Goal: Use online tool/utility: Utilize a website feature to perform a specific function

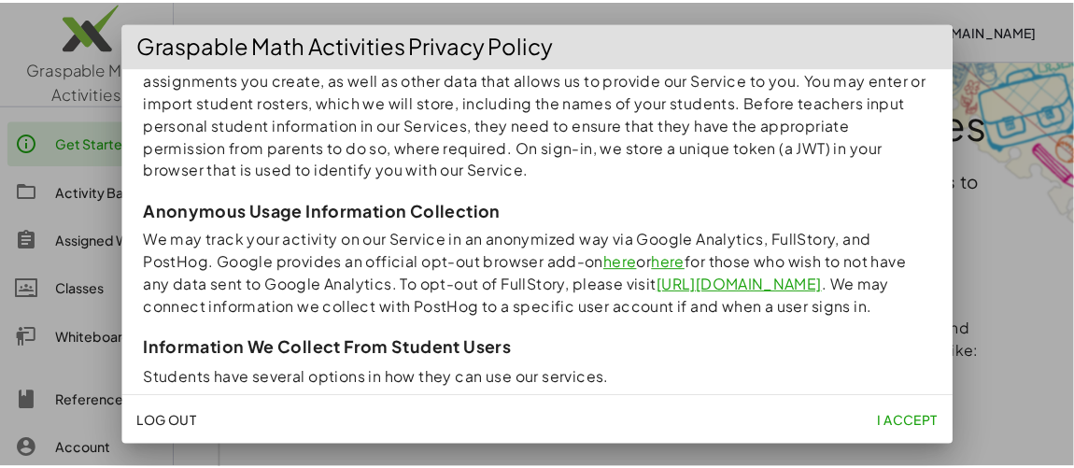
scroll to position [451, 0]
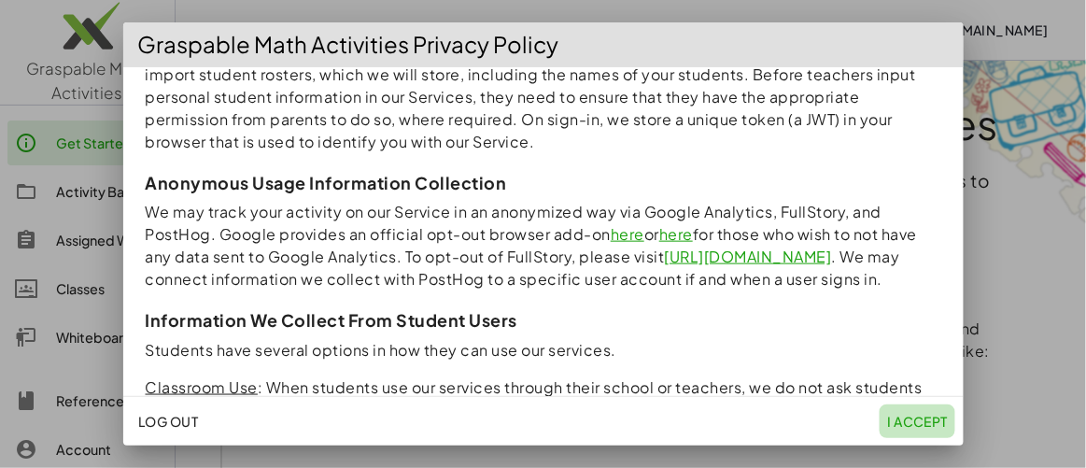
click at [909, 424] on span "I accept" at bounding box center [917, 421] width 61 height 17
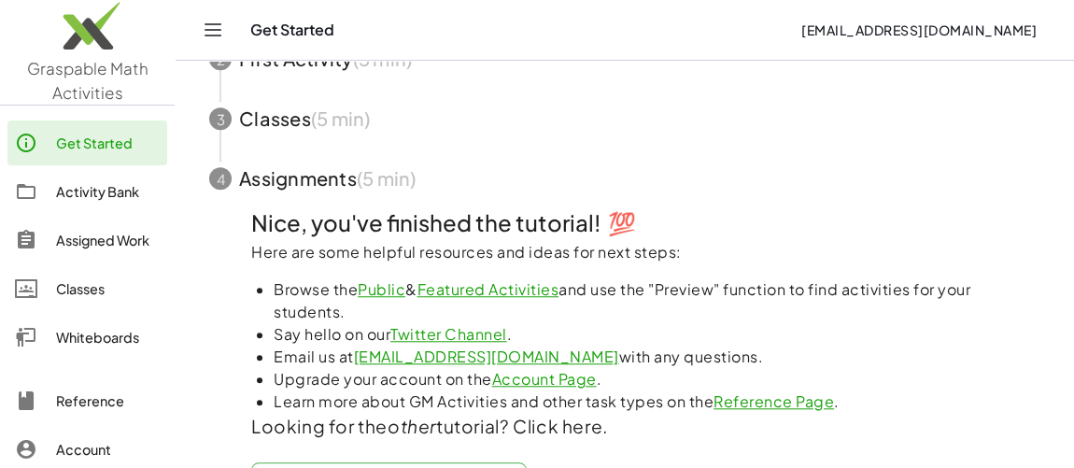
scroll to position [727, 0]
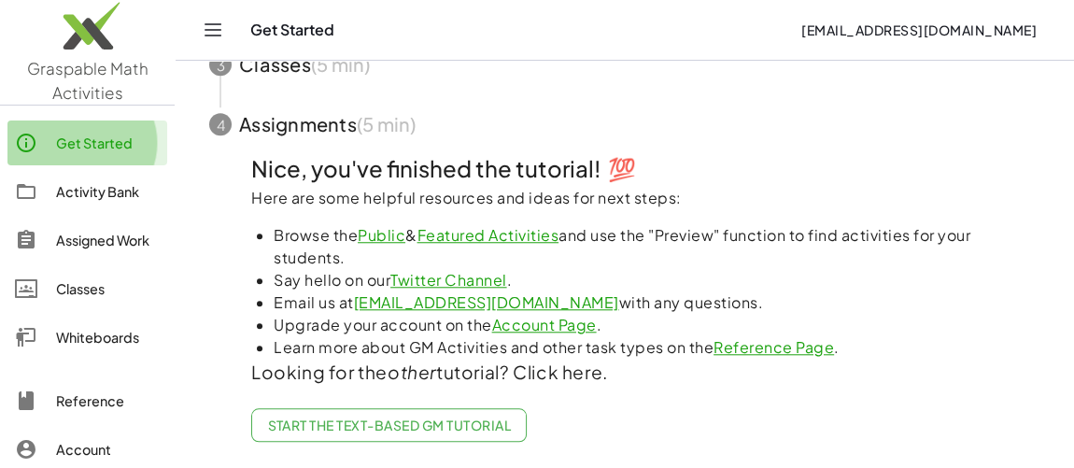
click at [105, 135] on div "Get Started" at bounding box center [108, 143] width 104 height 22
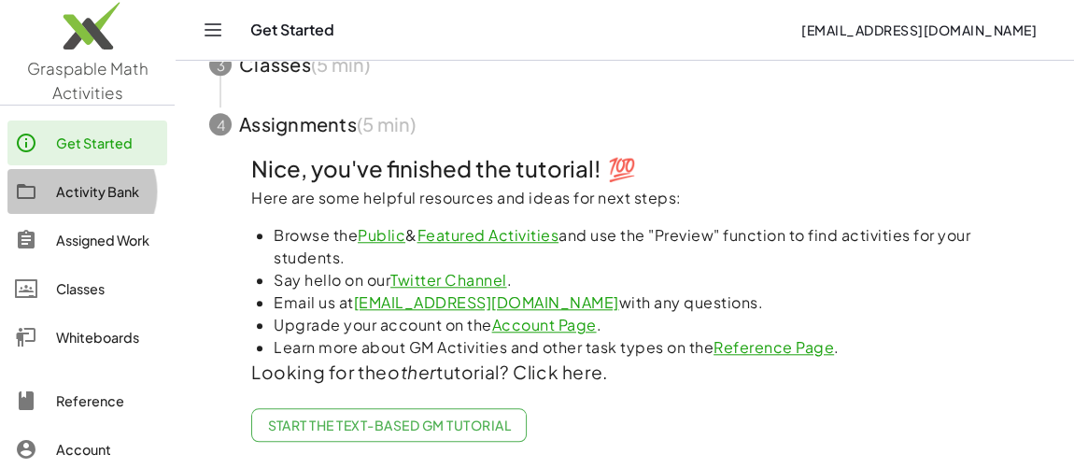
click at [93, 207] on link "Activity Bank" at bounding box center [87, 191] width 160 height 45
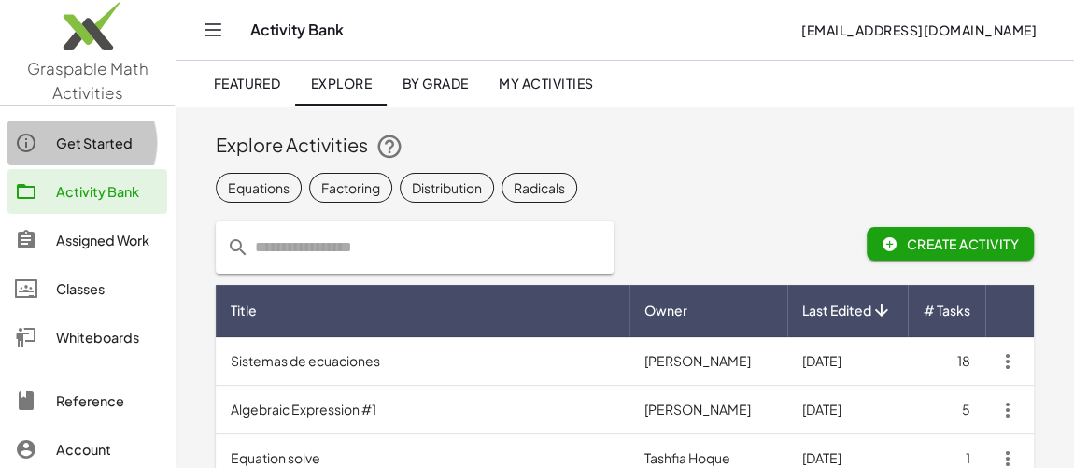
click at [110, 143] on div "Get Started" at bounding box center [108, 143] width 104 height 22
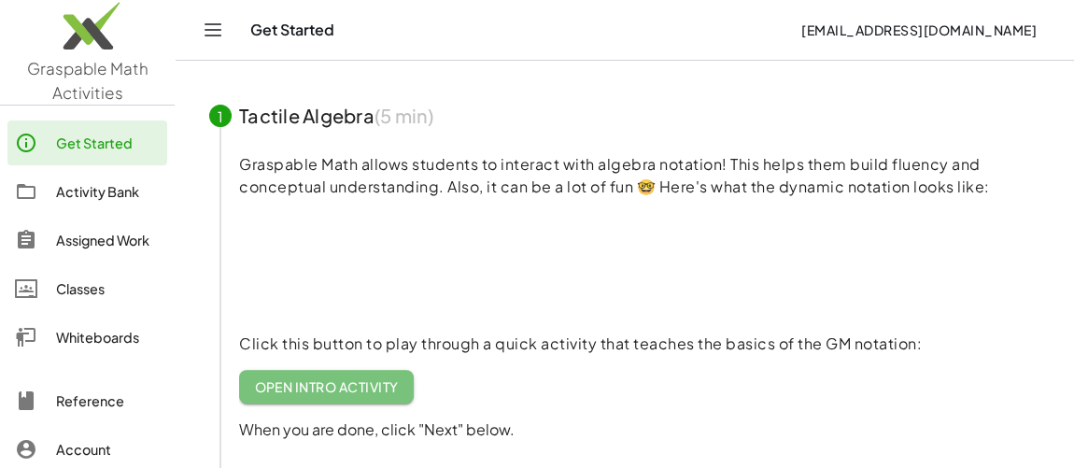
click at [347, 384] on span "Open Intro Activity" at bounding box center [326, 386] width 145 height 17
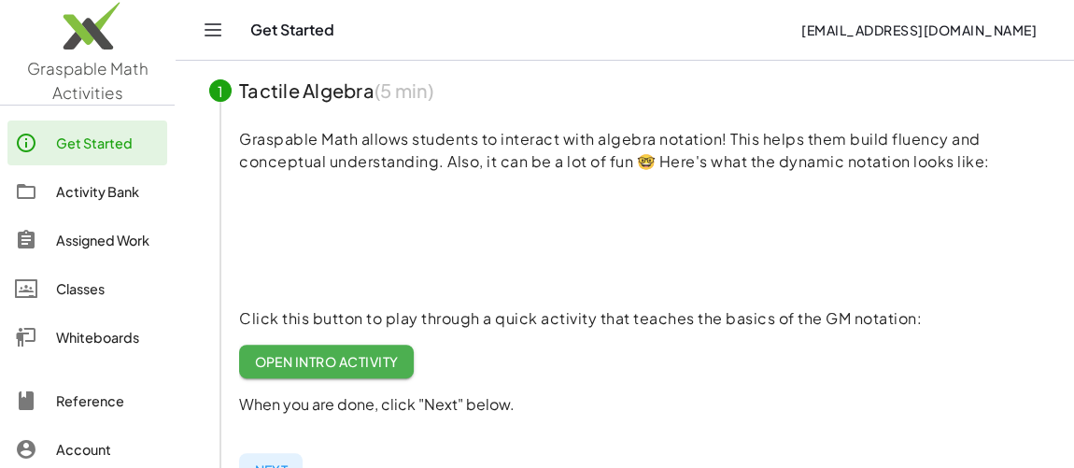
click at [228, 2] on div "Get Started mathface@yahoo.com" at bounding box center [624, 30] width 853 height 60
click at [212, 21] on icon "Toggle navigation" at bounding box center [213, 30] width 22 height 22
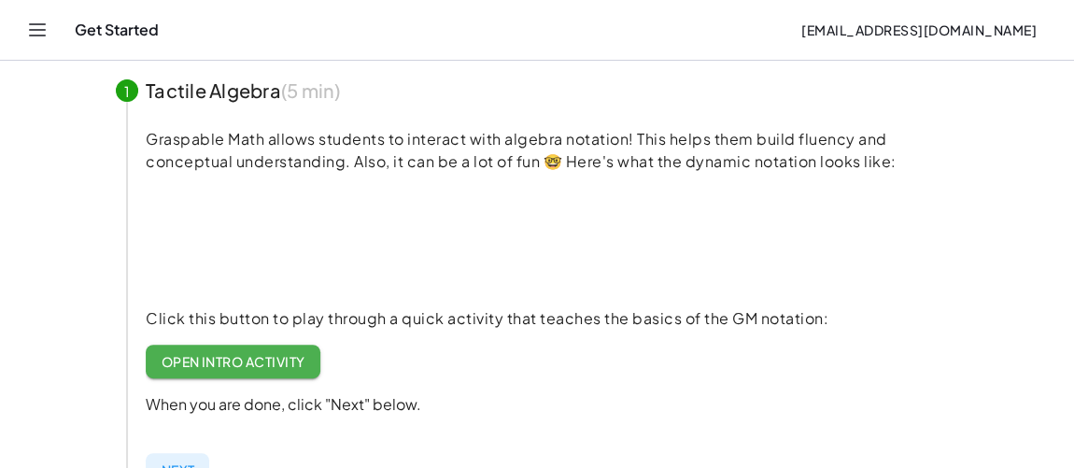
click at [57, 23] on div "Get Started mathface@yahoo.com" at bounding box center [536, 30] width 1029 height 60
click at [47, 27] on icon "Toggle navigation" at bounding box center [37, 30] width 22 height 22
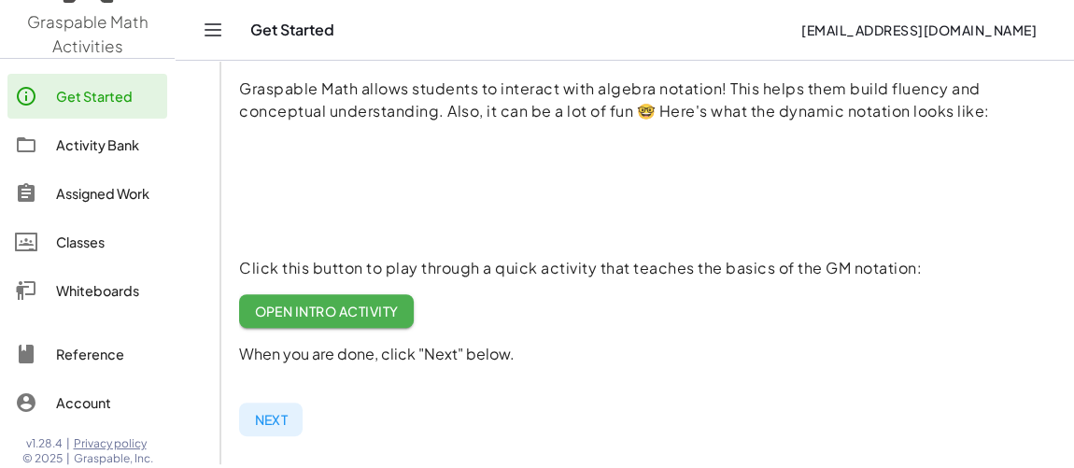
scroll to position [243, 0]
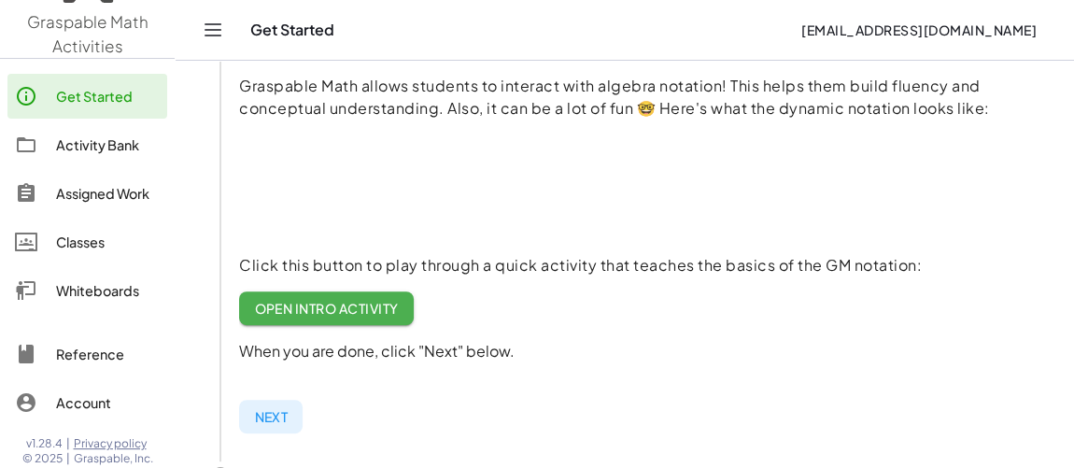
click at [73, 293] on div "Whiteboards" at bounding box center [108, 290] width 104 height 22
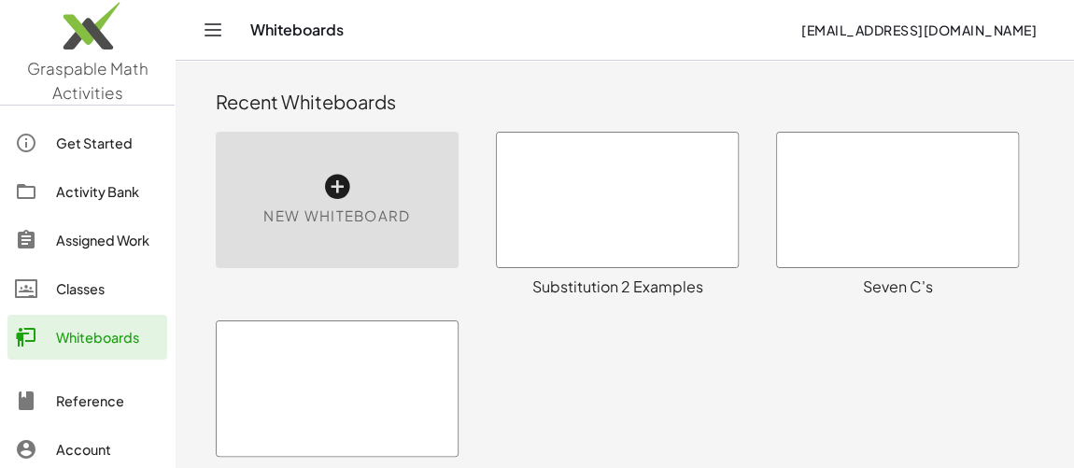
click at [316, 191] on div "New Whiteboard" at bounding box center [337, 200] width 243 height 136
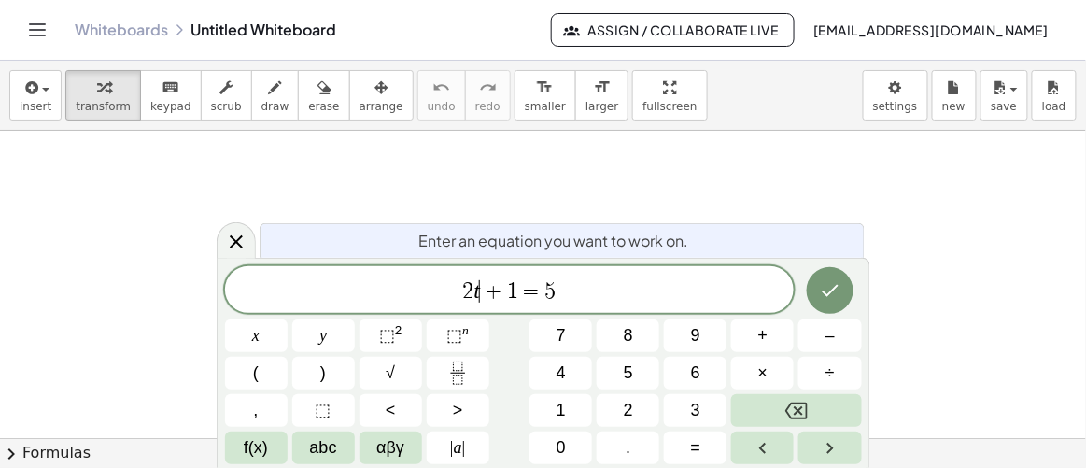
click at [550, 288] on span "5" at bounding box center [549, 291] width 11 height 22
click at [817, 302] on button "Done" at bounding box center [830, 290] width 47 height 47
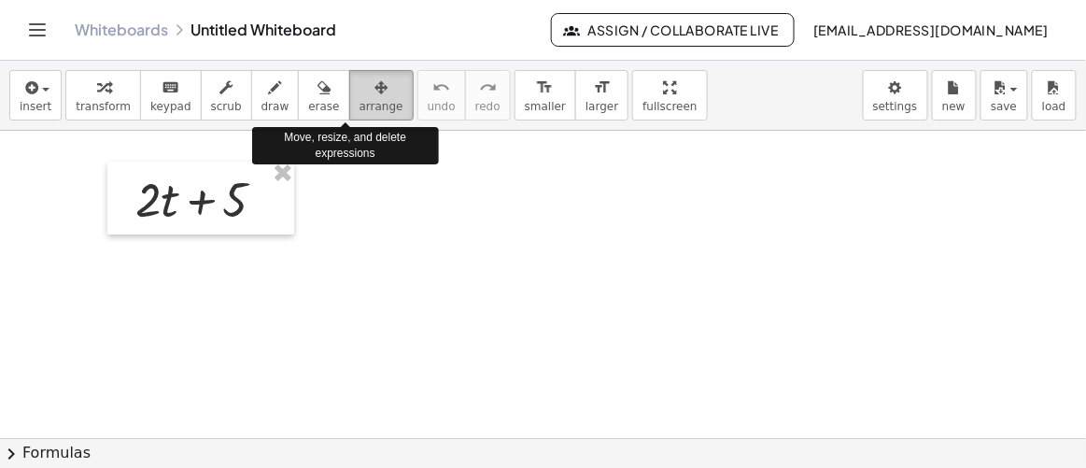
click at [359, 102] on span "arrange" at bounding box center [381, 106] width 44 height 13
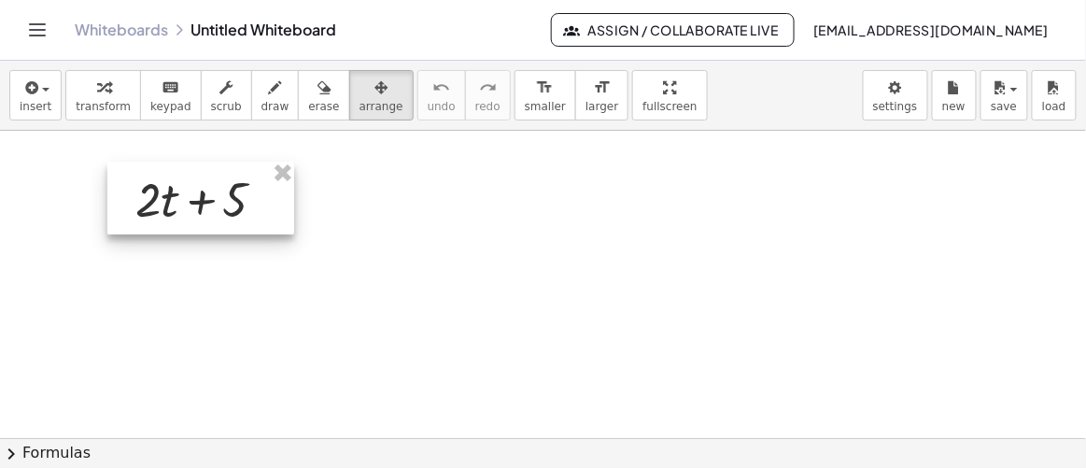
click at [219, 194] on div at bounding box center [200, 197] width 187 height 73
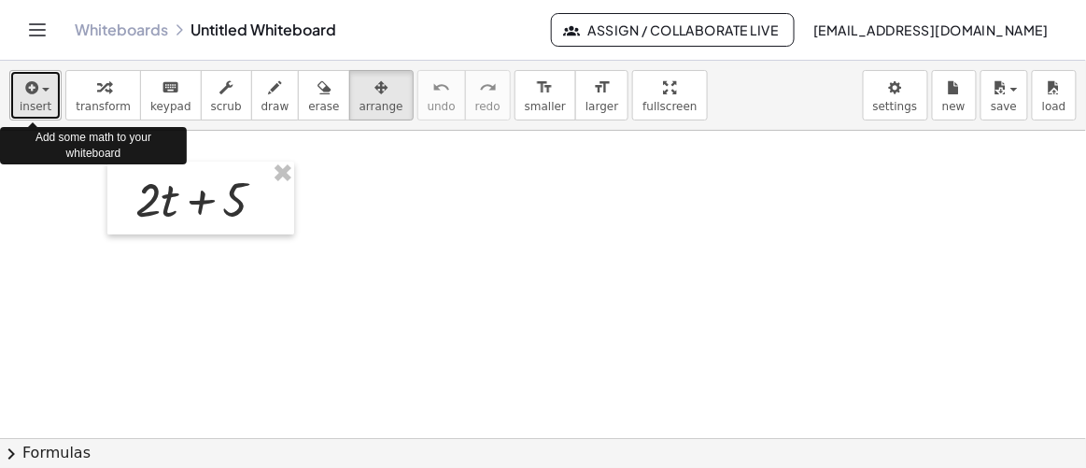
click at [30, 95] on icon "button" at bounding box center [29, 88] width 17 height 22
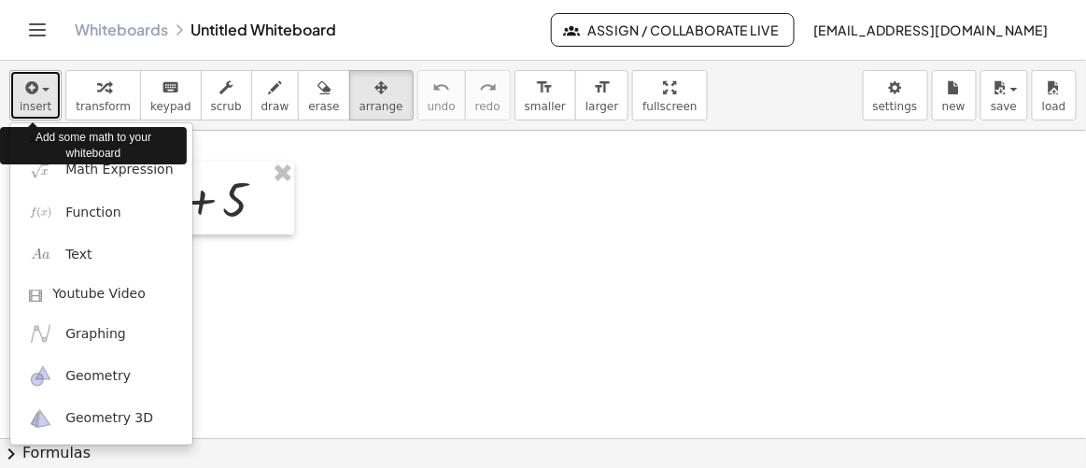
click at [30, 95] on icon "button" at bounding box center [29, 88] width 17 height 22
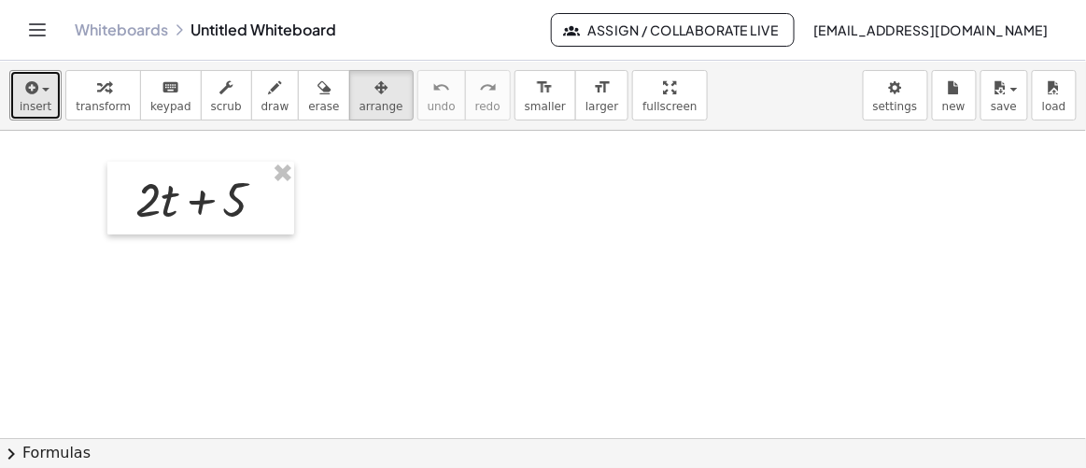
click at [446, 183] on div at bounding box center [543, 440] width 1086 height 618
click at [379, 261] on div at bounding box center [543, 440] width 1086 height 618
click at [359, 100] on span "arrange" at bounding box center [381, 106] width 44 height 13
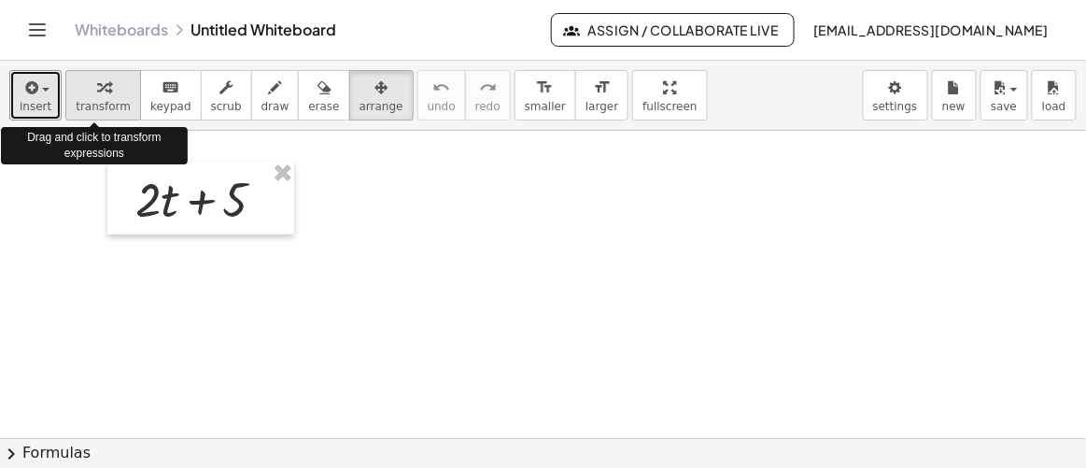
click at [92, 104] on span "transform" at bounding box center [103, 106] width 55 height 13
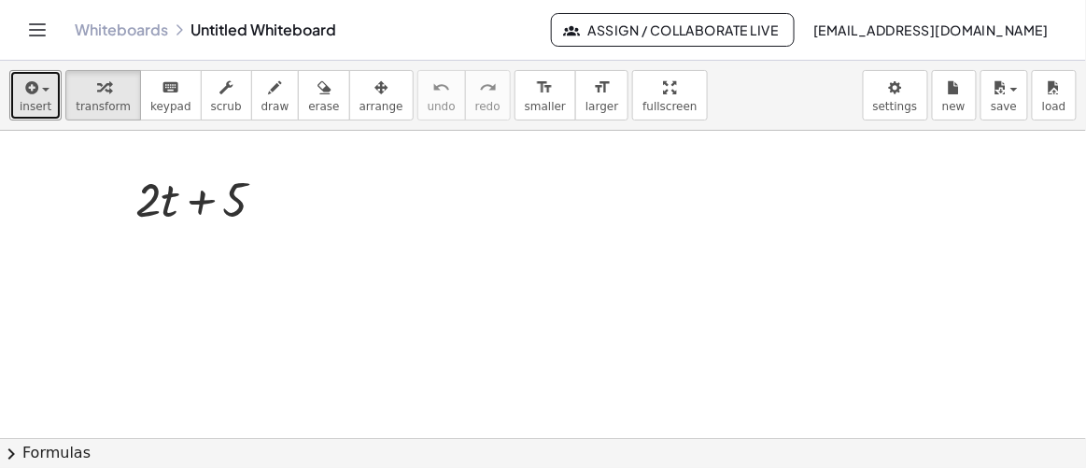
click at [476, 216] on div at bounding box center [543, 440] width 1086 height 618
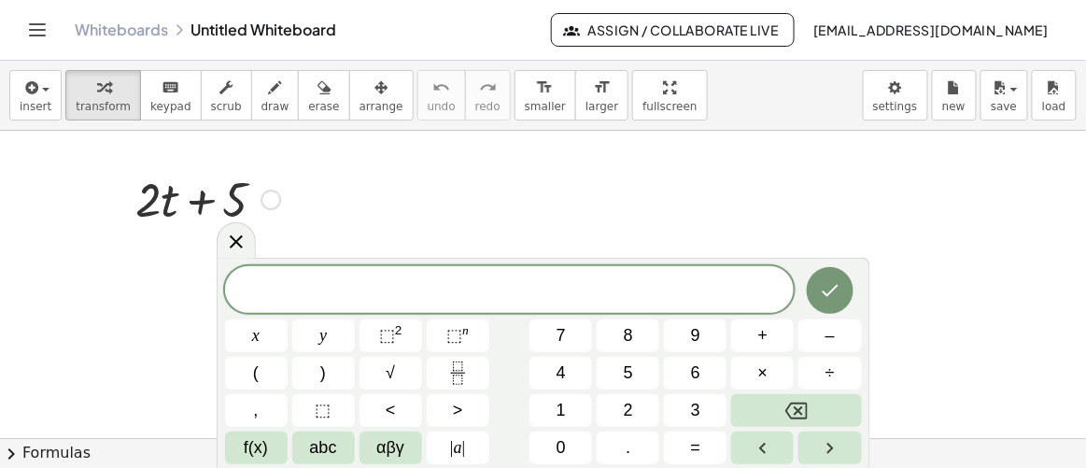
click at [206, 170] on div at bounding box center [207, 197] width 163 height 63
drag, startPoint x: 274, startPoint y: 192, endPoint x: 378, endPoint y: 248, distance: 117.8
click at [378, 248] on div "+ · 2 · t + 5" at bounding box center [543, 440] width 1086 height 618
click at [235, 250] on icon at bounding box center [236, 241] width 22 height 22
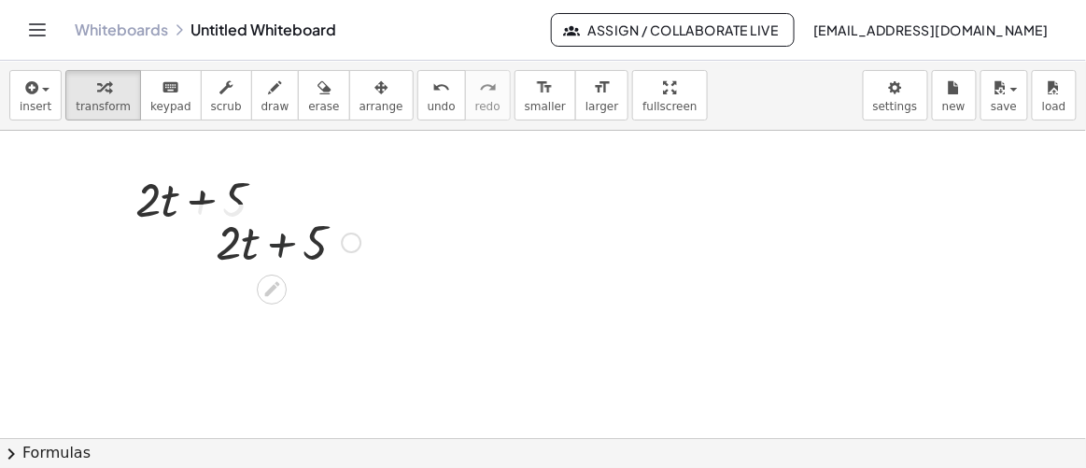
click at [261, 242] on div at bounding box center [287, 240] width 163 height 63
drag, startPoint x: 107, startPoint y: 143, endPoint x: 508, endPoint y: 358, distance: 454.4
click at [508, 358] on div at bounding box center [543, 440] width 1086 height 618
click at [267, 285] on icon at bounding box center [272, 289] width 20 height 20
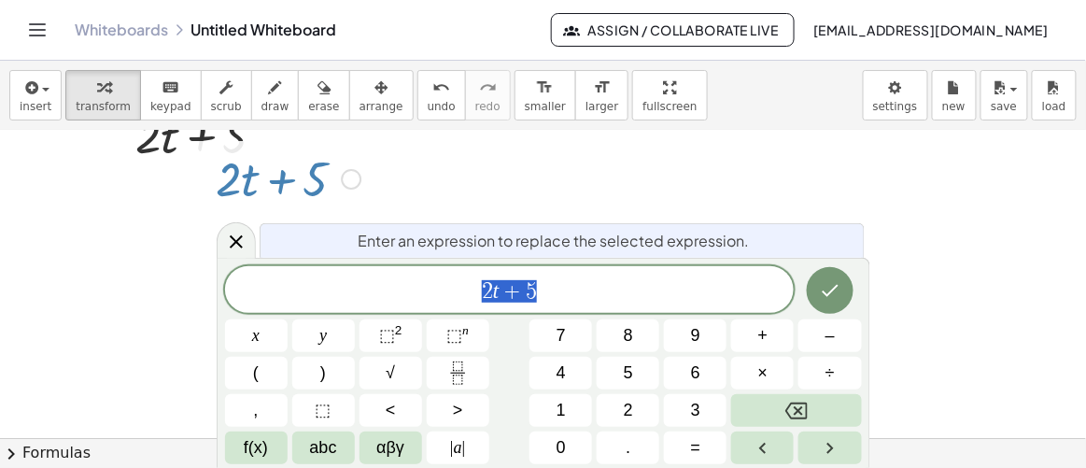
scroll to position [64, 0]
click at [795, 407] on icon "Backspace" at bounding box center [796, 410] width 22 height 17
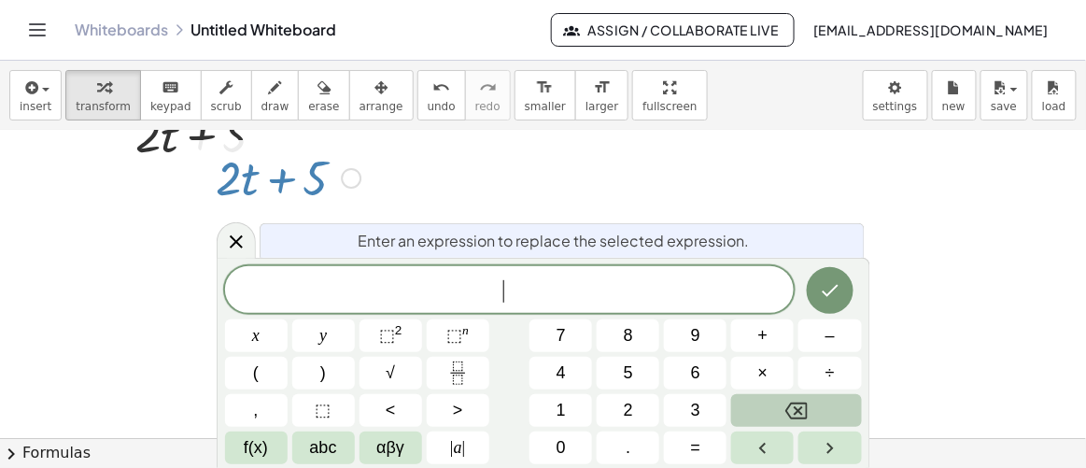
click at [795, 407] on icon "Backspace" at bounding box center [796, 410] width 22 height 17
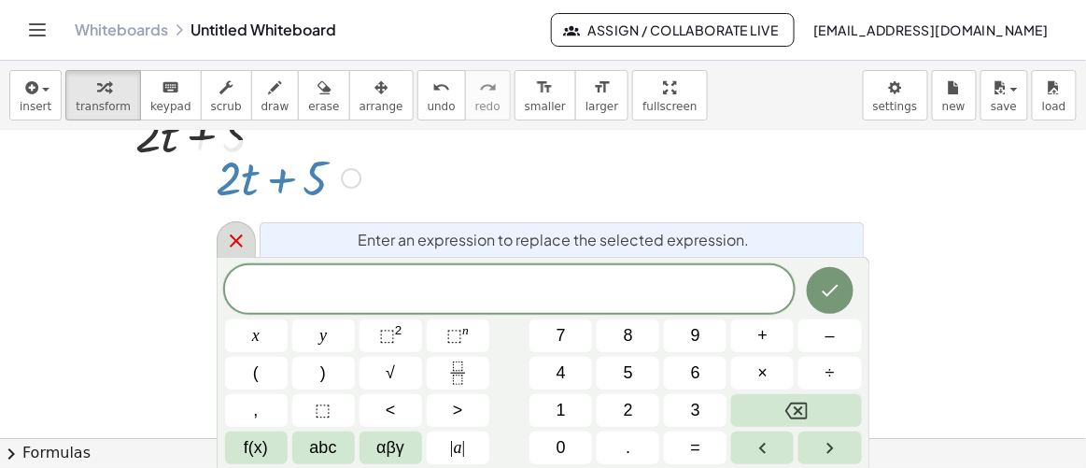
click at [233, 246] on icon at bounding box center [236, 241] width 22 height 22
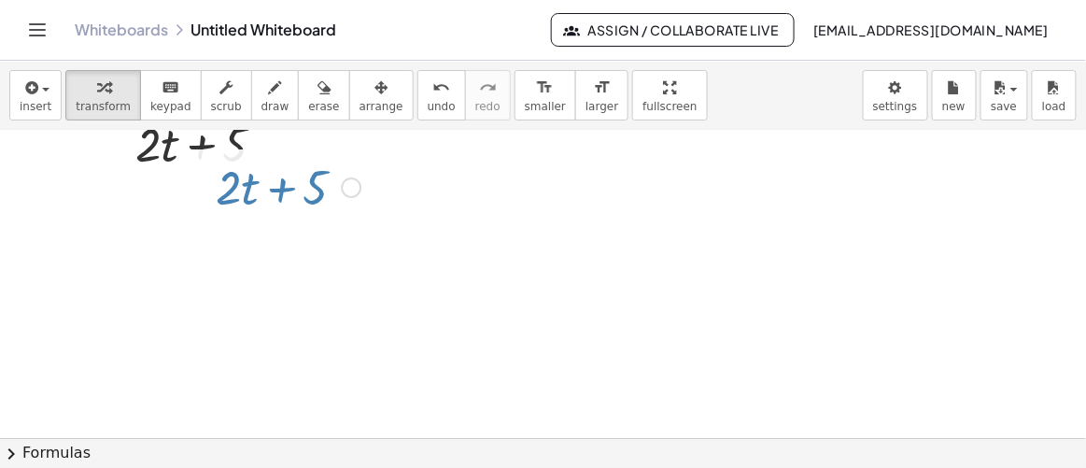
click at [233, 246] on div at bounding box center [543, 385] width 1086 height 618
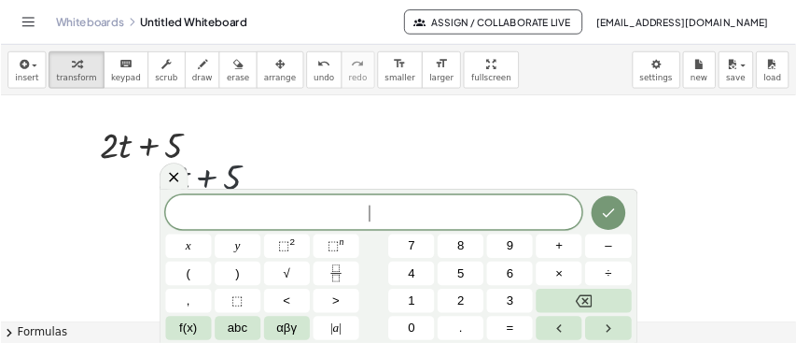
scroll to position [0, 0]
click at [353, 255] on div at bounding box center [287, 240] width 163 height 63
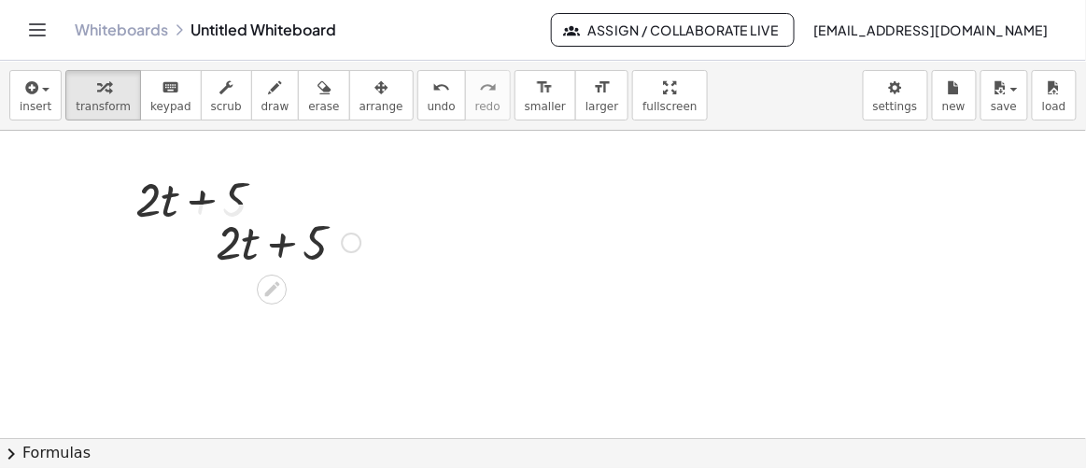
click at [260, 244] on div at bounding box center [287, 240] width 163 height 63
click at [236, 196] on div at bounding box center [207, 197] width 163 height 63
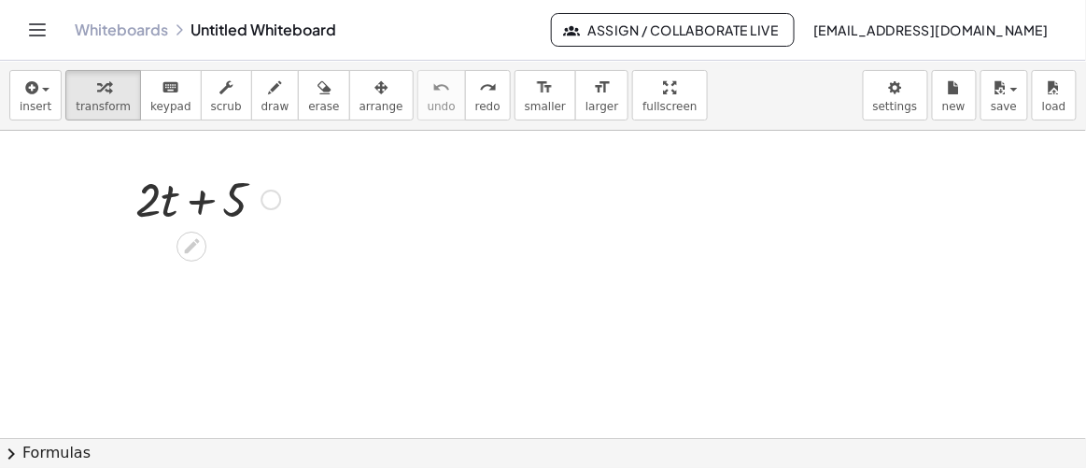
click at [193, 190] on div at bounding box center [207, 197] width 163 height 63
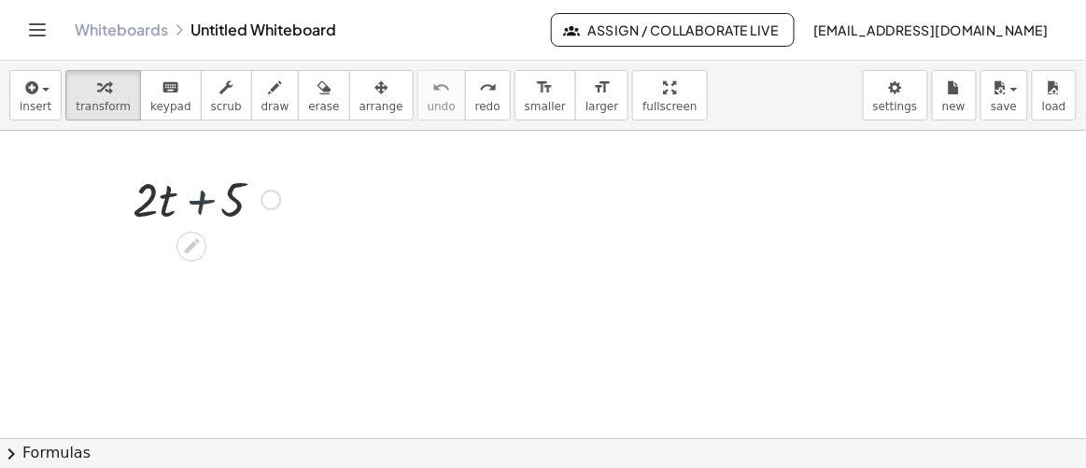
click at [193, 190] on div at bounding box center [207, 197] width 163 height 63
click at [198, 243] on icon at bounding box center [192, 246] width 20 height 20
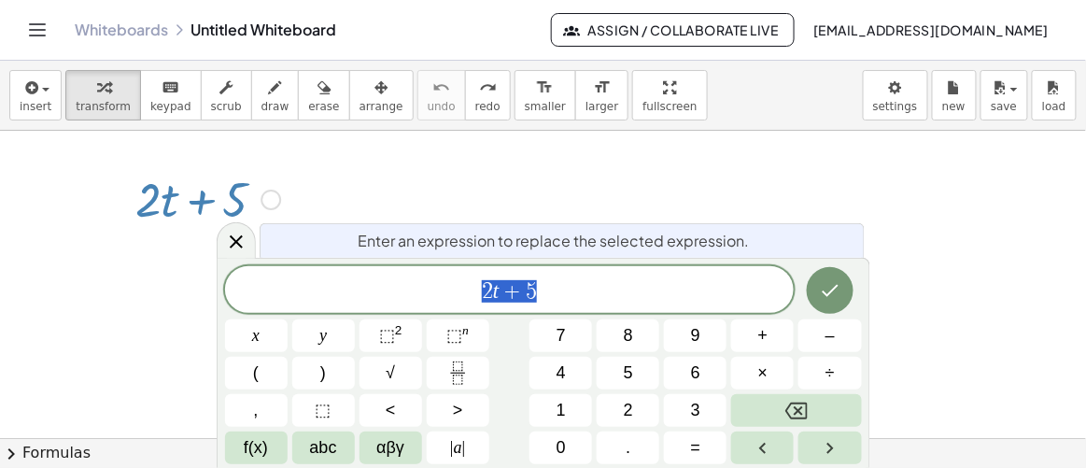
click at [562, 304] on div "2 t + 5" at bounding box center [509, 289] width 569 height 47
click at [836, 302] on button "Done" at bounding box center [830, 290] width 47 height 47
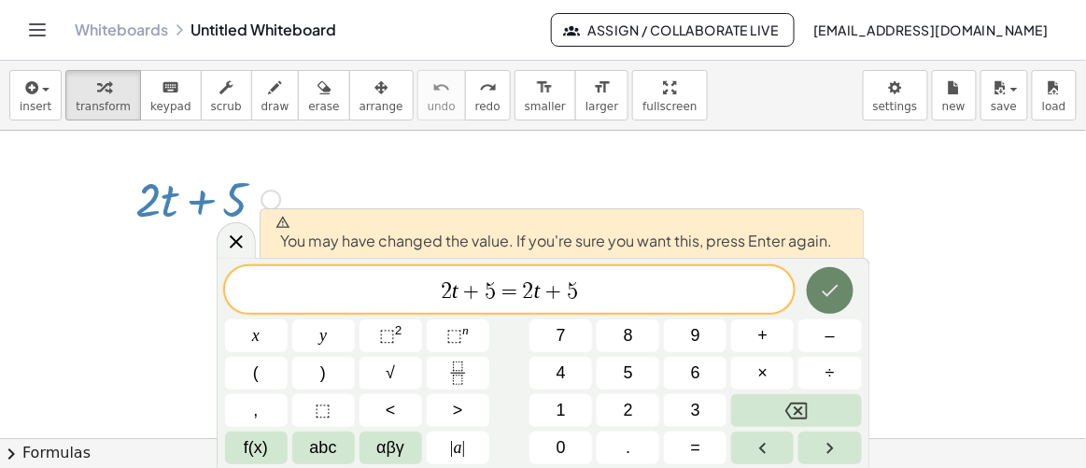
click at [835, 302] on button "Done" at bounding box center [830, 290] width 47 height 47
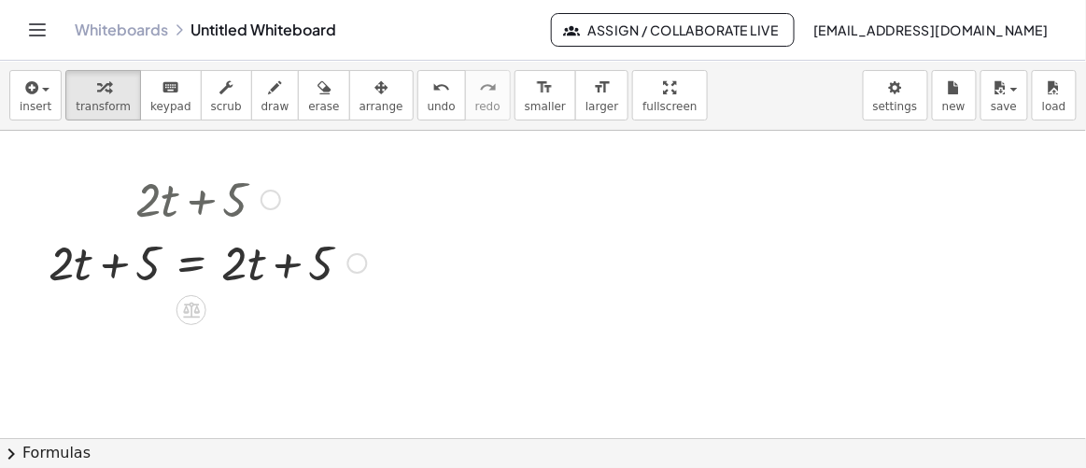
click at [260, 203] on div at bounding box center [270, 200] width 21 height 21
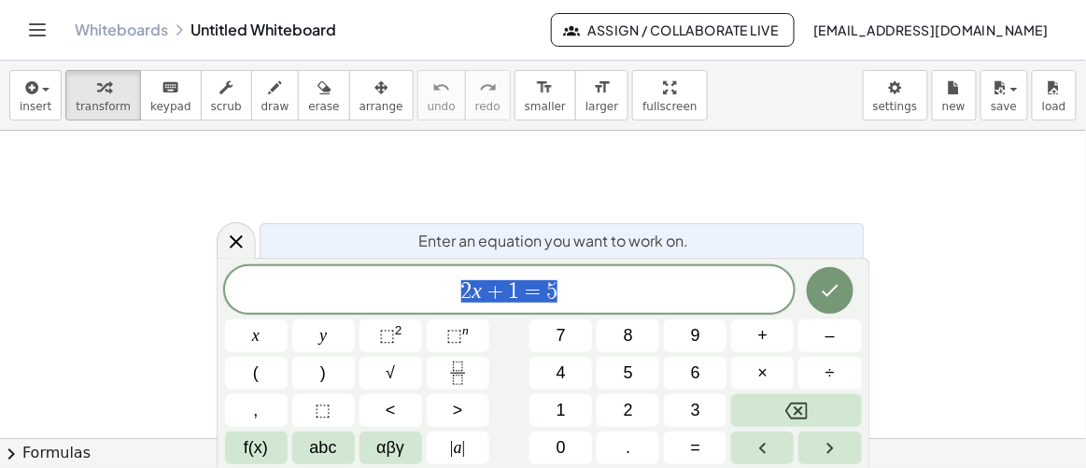
click at [642, 312] on div "2 x + 1 = 5" at bounding box center [509, 289] width 569 height 47
click at [831, 287] on icon "Done" at bounding box center [830, 290] width 22 height 22
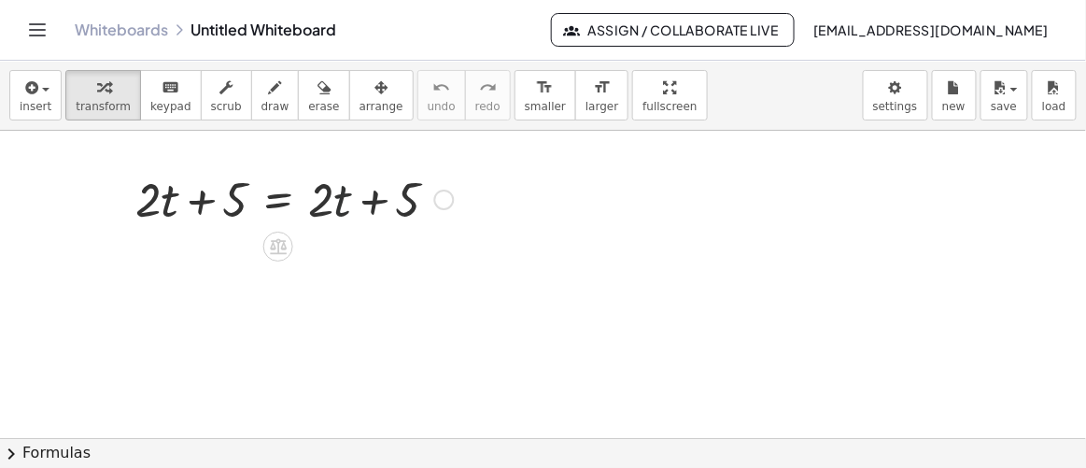
click at [343, 202] on div at bounding box center [294, 197] width 337 height 63
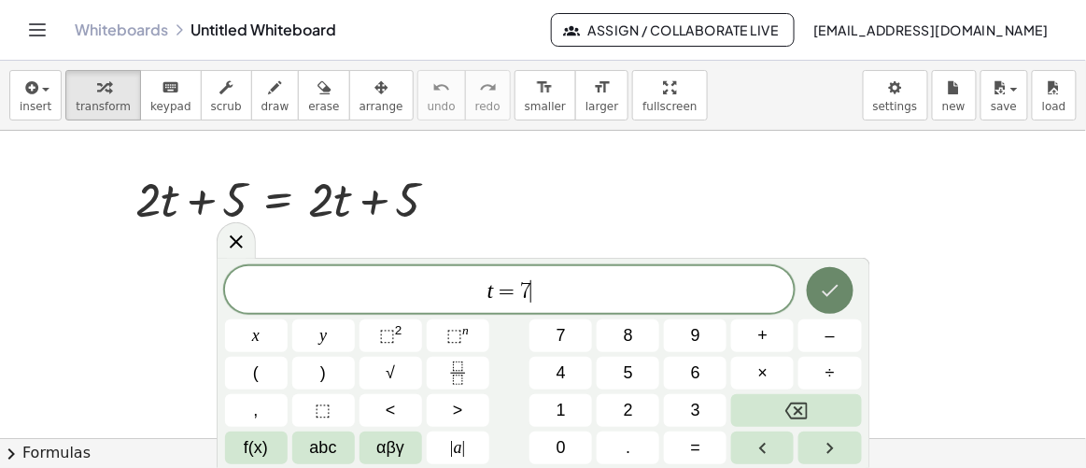
click at [828, 290] on icon "Done" at bounding box center [830, 290] width 22 height 22
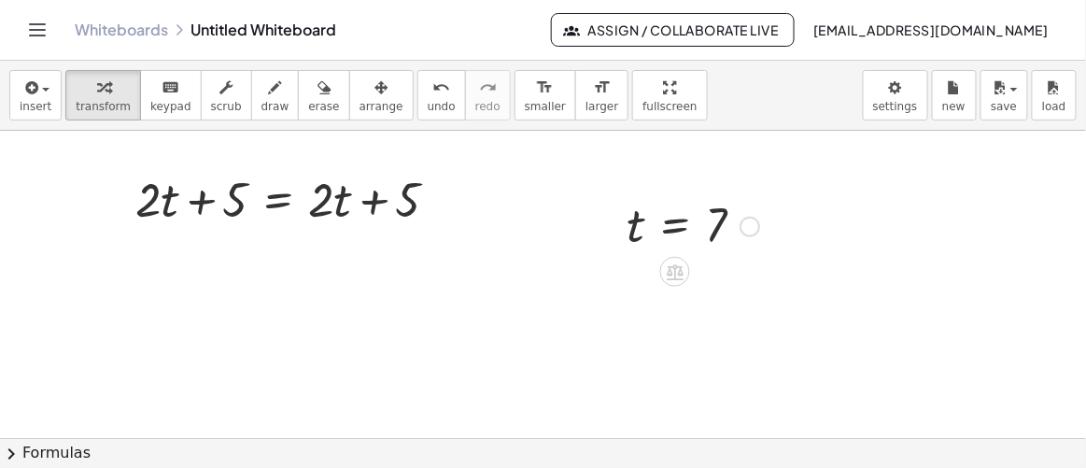
click at [715, 224] on div at bounding box center [692, 225] width 151 height 62
click at [720, 223] on div at bounding box center [692, 225] width 151 height 62
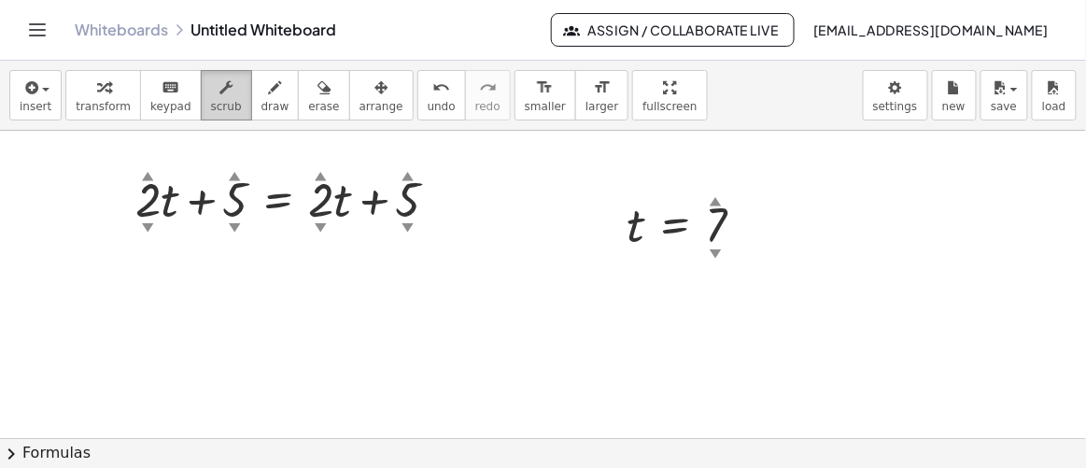
click at [211, 100] on span "scrub" at bounding box center [226, 106] width 31 height 13
click at [711, 199] on div "▲" at bounding box center [715, 200] width 12 height 17
click at [710, 251] on div "▼" at bounding box center [715, 252] width 12 height 17
click at [720, 226] on div at bounding box center [692, 225] width 151 height 62
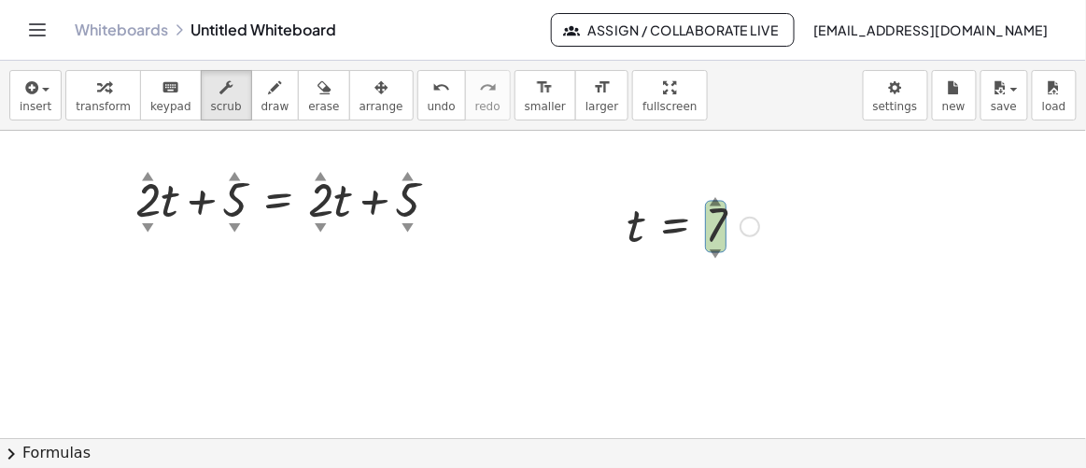
click at [720, 226] on div at bounding box center [692, 225] width 151 height 62
click at [719, 229] on div at bounding box center [692, 225] width 151 height 62
click at [718, 211] on div at bounding box center [692, 225] width 151 height 62
click at [717, 201] on div "▲" at bounding box center [715, 200] width 12 height 17
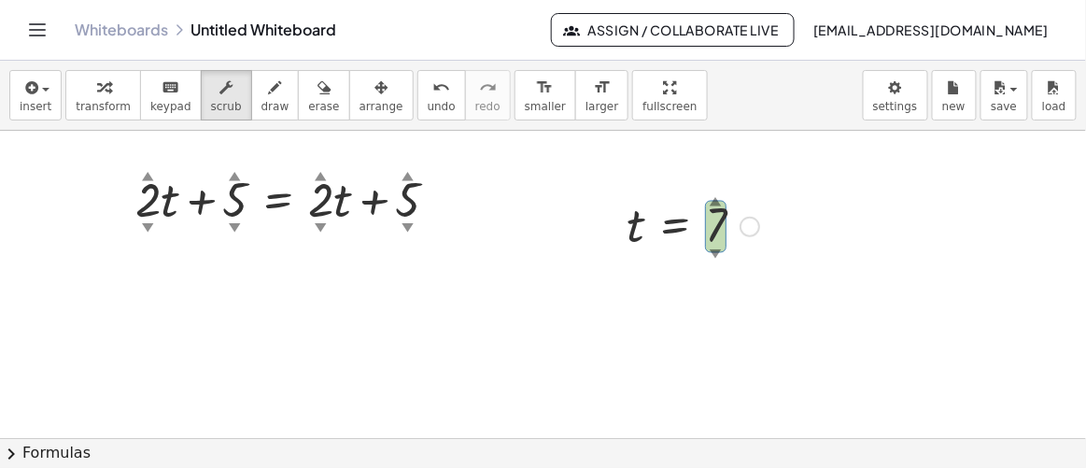
click at [717, 201] on div "▲" at bounding box center [715, 200] width 12 height 17
click at [675, 226] on div "t = 7 ▲ ▼" at bounding box center [675, 226] width 0 height 0
click at [831, 285] on div at bounding box center [543, 438] width 1086 height 615
click at [201, 101] on button "scrub" at bounding box center [226, 95] width 51 height 50
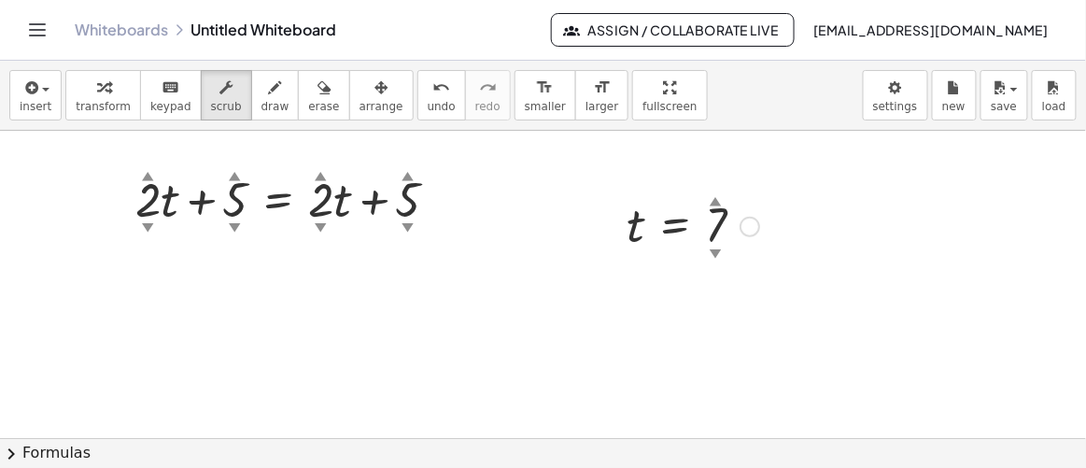
click at [719, 202] on div "▲" at bounding box center [715, 200] width 12 height 17
drag, startPoint x: 719, startPoint y: 201, endPoint x: 716, endPoint y: 218, distance: 18.0
click at [675, 226] on div "t = 6 ▲ ▼" at bounding box center [675, 226] width 0 height 0
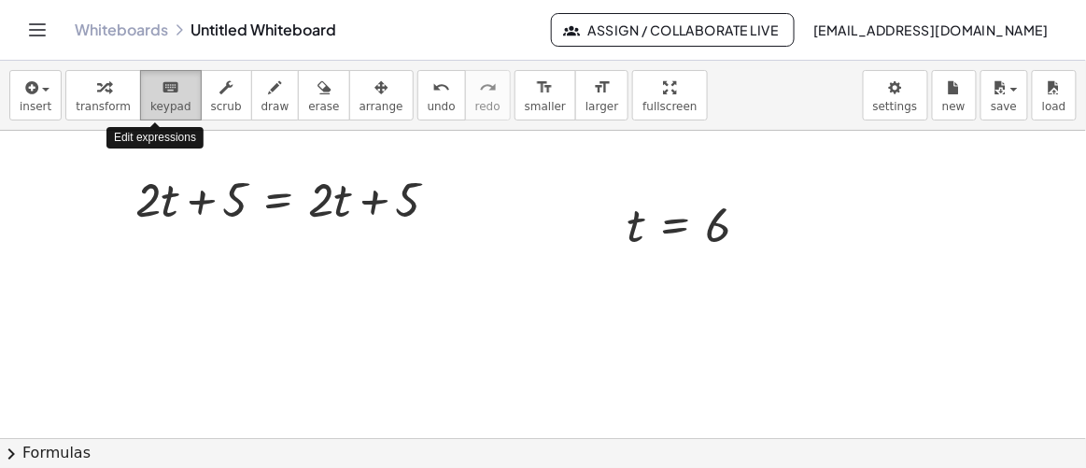
click at [161, 100] on span "keypad" at bounding box center [170, 106] width 41 height 13
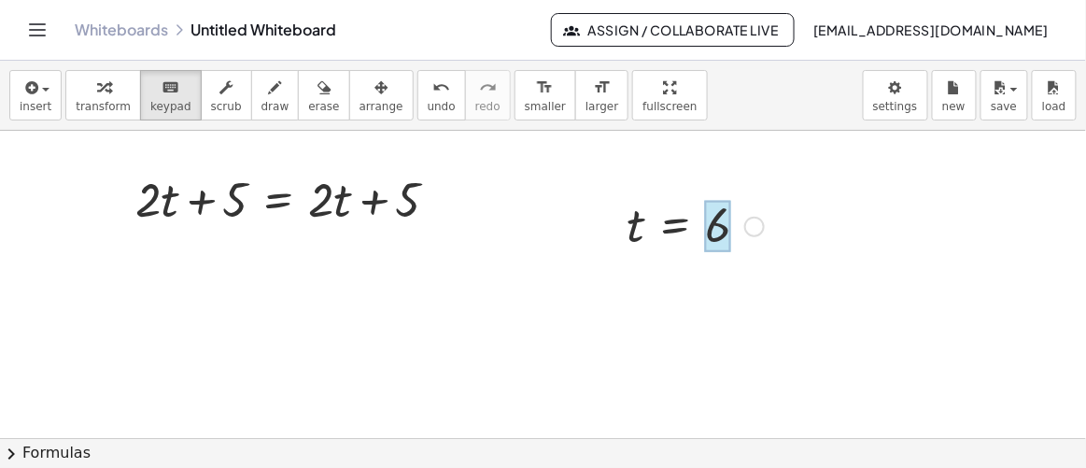
drag, startPoint x: 723, startPoint y: 236, endPoint x: 706, endPoint y: 230, distance: 18.9
click at [708, 231] on div at bounding box center [718, 227] width 26 height 52
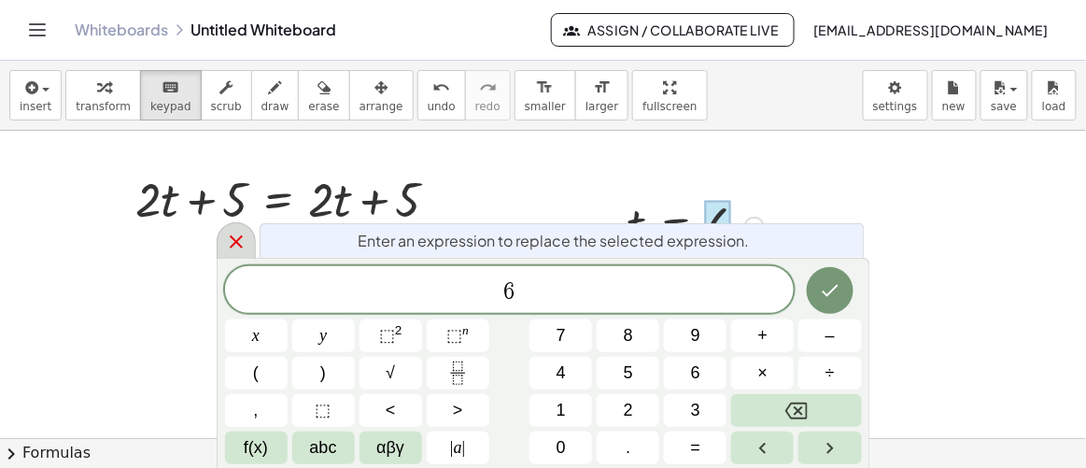
click at [232, 238] on icon at bounding box center [236, 242] width 22 height 22
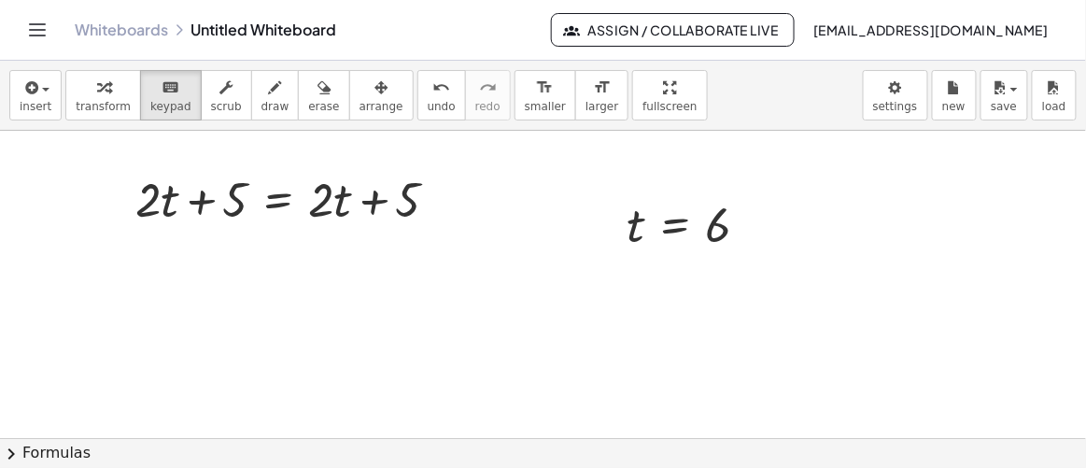
drag, startPoint x: 637, startPoint y: 231, endPoint x: 455, endPoint y: 274, distance: 187.0
click at [455, 274] on div "+ · 2 · t + 5 = + · 2 · t + 5 t = 6" at bounding box center [543, 438] width 1086 height 615
drag, startPoint x: 644, startPoint y: 230, endPoint x: 475, endPoint y: 204, distance: 171.0
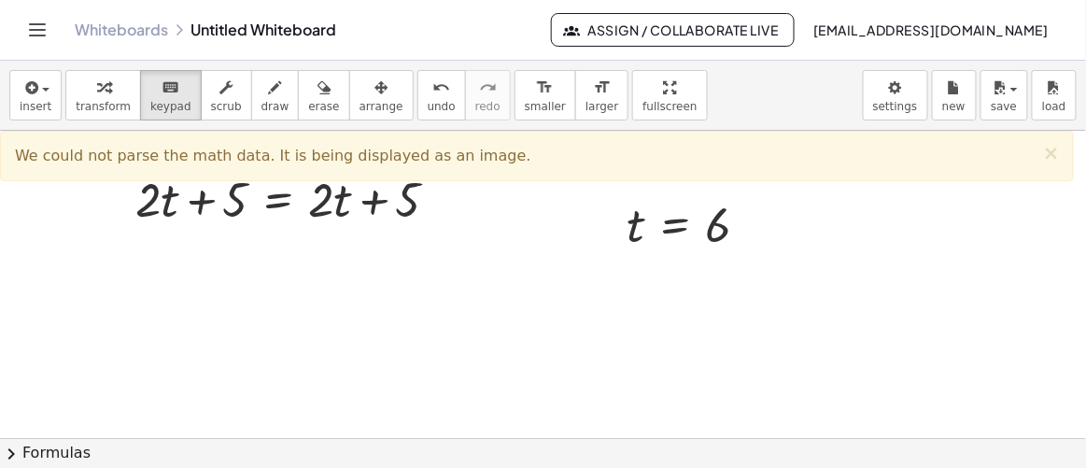
click at [515, 213] on div at bounding box center [543, 438] width 1086 height 615
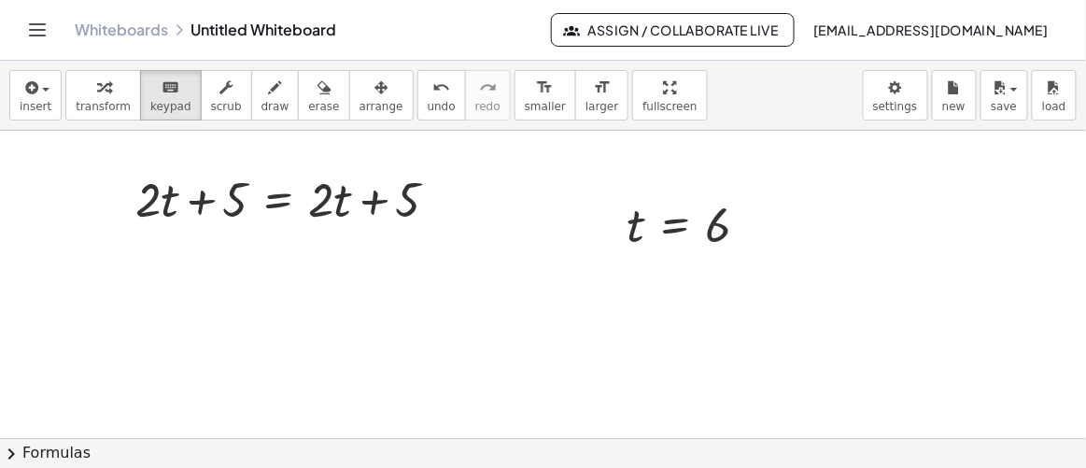
drag, startPoint x: 679, startPoint y: 223, endPoint x: 347, endPoint y: 279, distance: 336.1
click at [341, 207] on div at bounding box center [330, 200] width 44 height 54
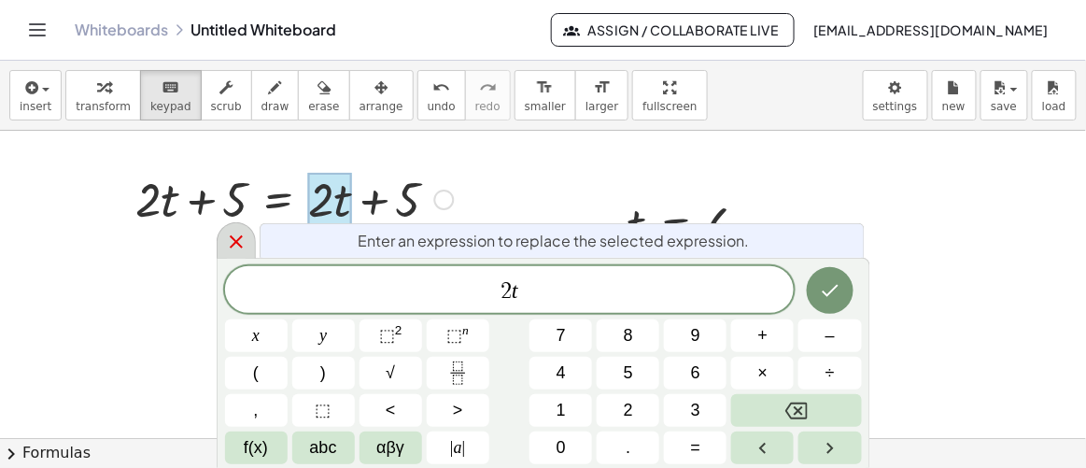
click at [244, 234] on icon at bounding box center [236, 242] width 22 height 22
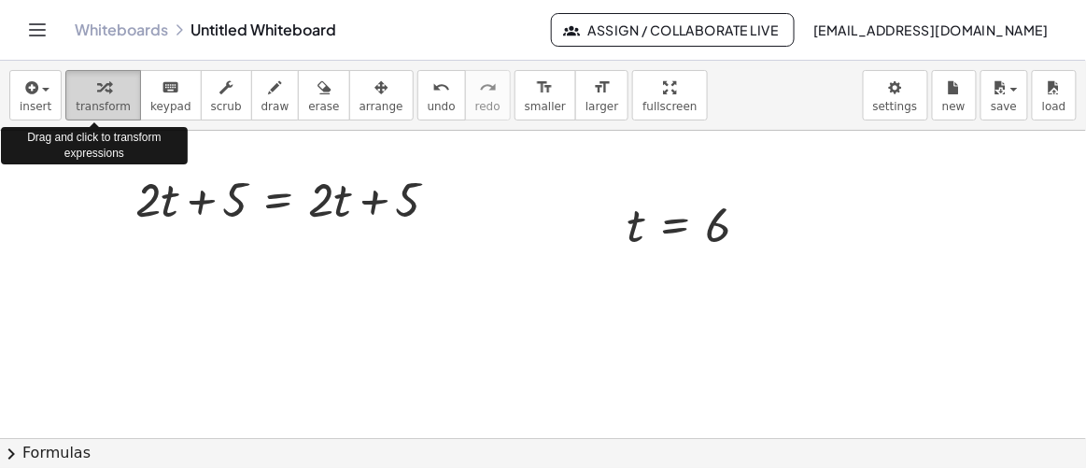
click at [97, 95] on icon "button" at bounding box center [103, 88] width 13 height 22
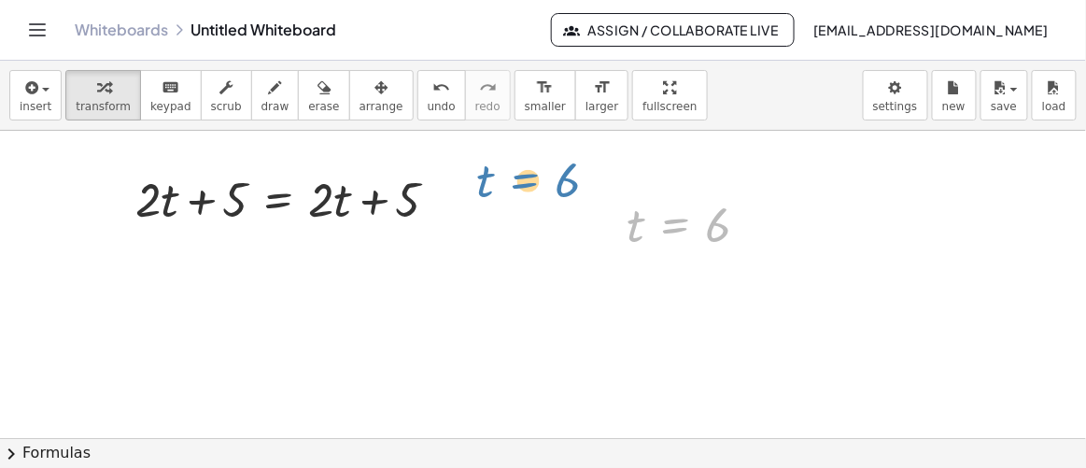
drag, startPoint x: 666, startPoint y: 224, endPoint x: 580, endPoint y: 184, distance: 94.8
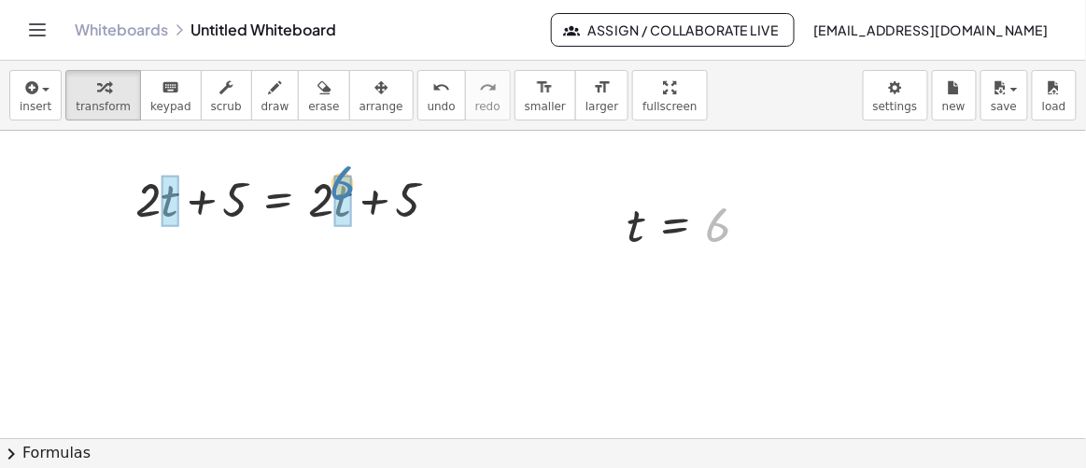
drag, startPoint x: 725, startPoint y: 223, endPoint x: 348, endPoint y: 181, distance: 379.5
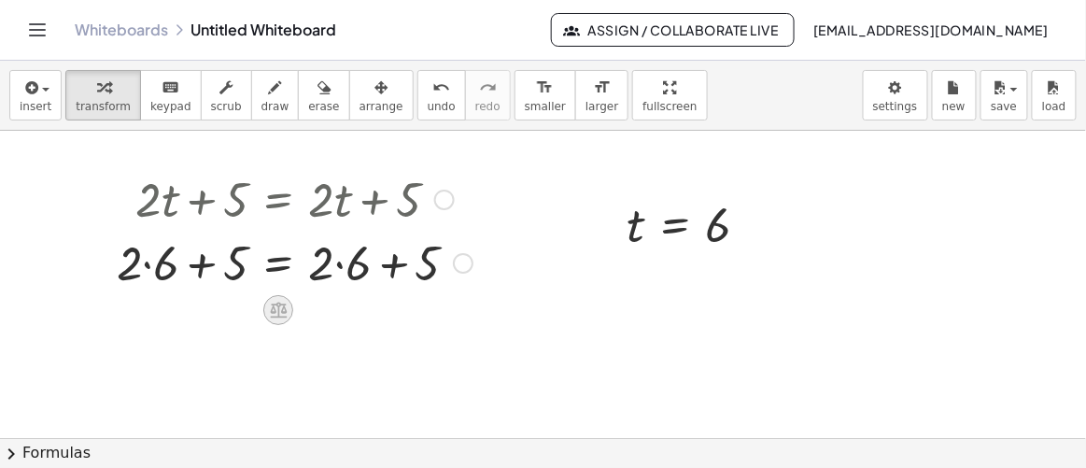
click at [277, 306] on icon at bounding box center [278, 310] width 17 height 16
click at [348, 313] on icon at bounding box center [352, 310] width 17 height 17
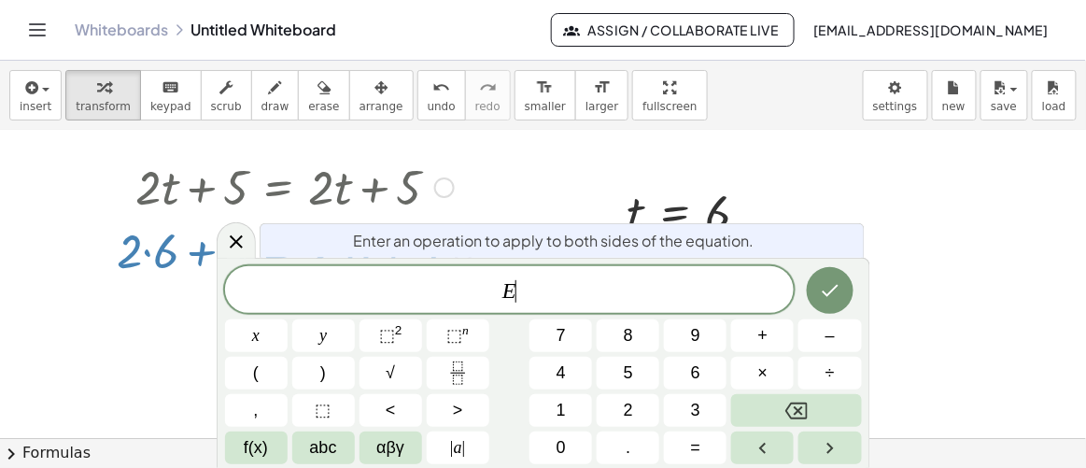
scroll to position [21, 0]
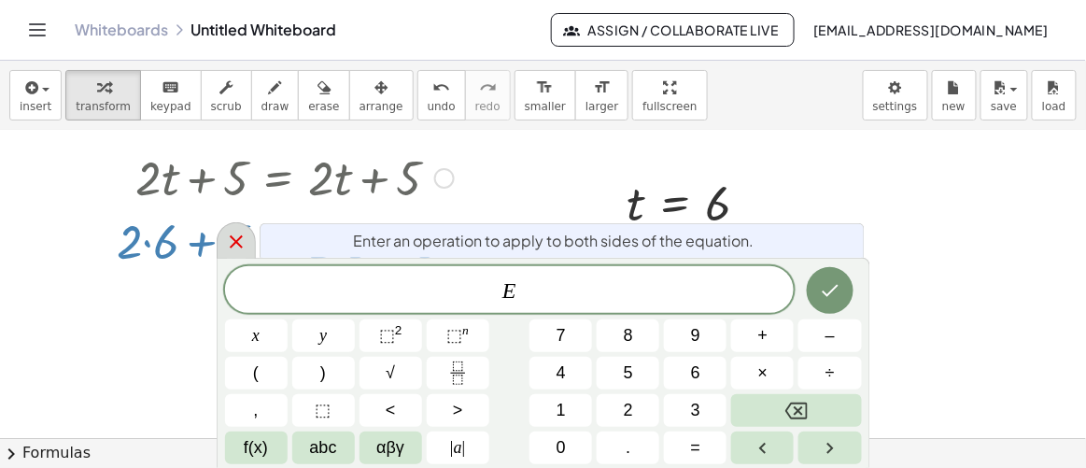
click at [238, 247] on icon at bounding box center [236, 242] width 22 height 22
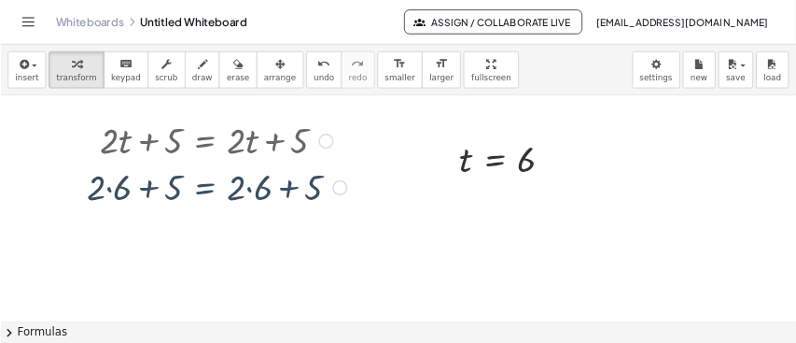
scroll to position [0, 0]
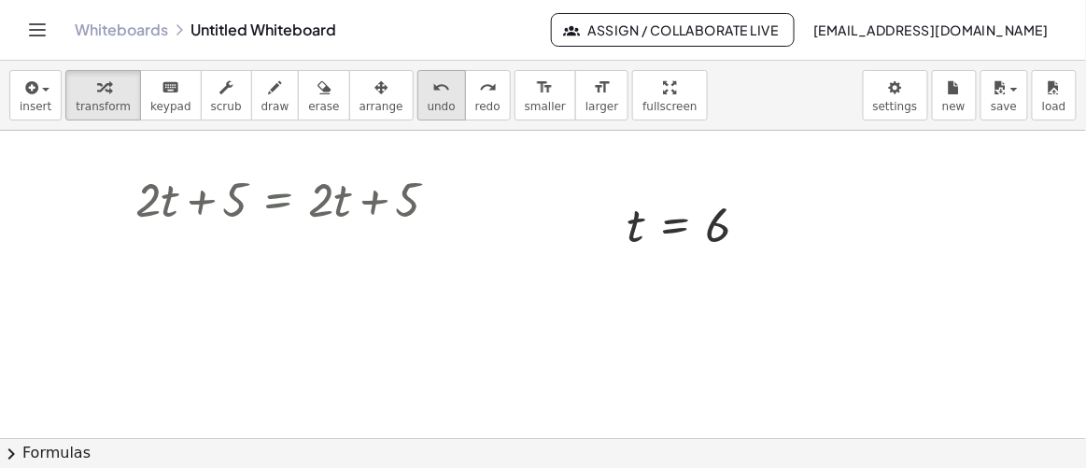
click at [428, 100] on span "undo" at bounding box center [442, 106] width 28 height 13
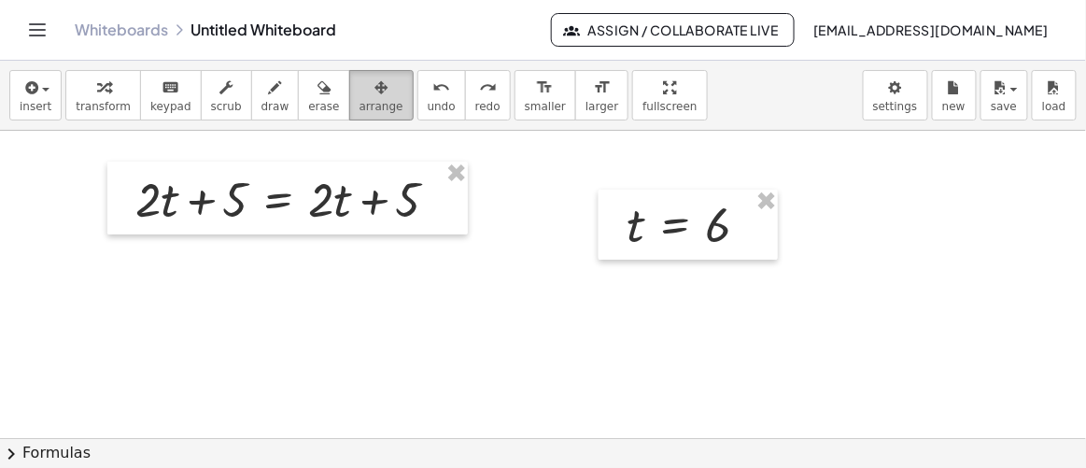
click at [359, 108] on span "arrange" at bounding box center [381, 106] width 44 height 13
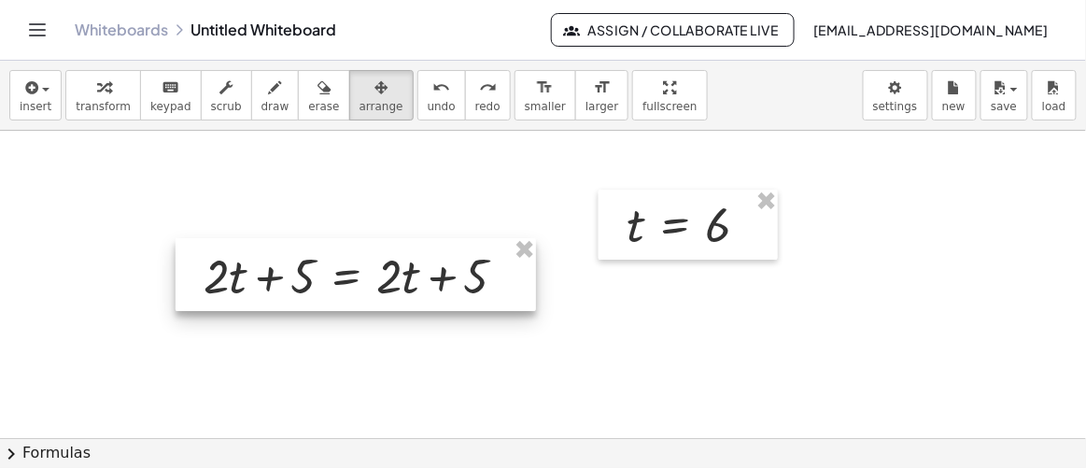
drag, startPoint x: 288, startPoint y: 187, endPoint x: 367, endPoint y: 267, distance: 112.9
click at [367, 267] on div at bounding box center [356, 274] width 360 height 73
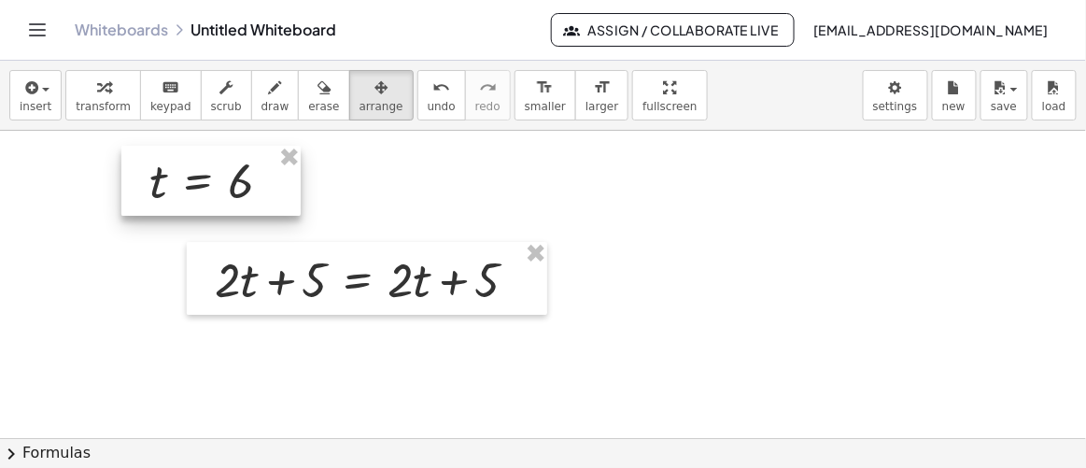
drag, startPoint x: 668, startPoint y: 229, endPoint x: 189, endPoint y: 186, distance: 481.7
click at [189, 186] on div at bounding box center [210, 181] width 179 height 71
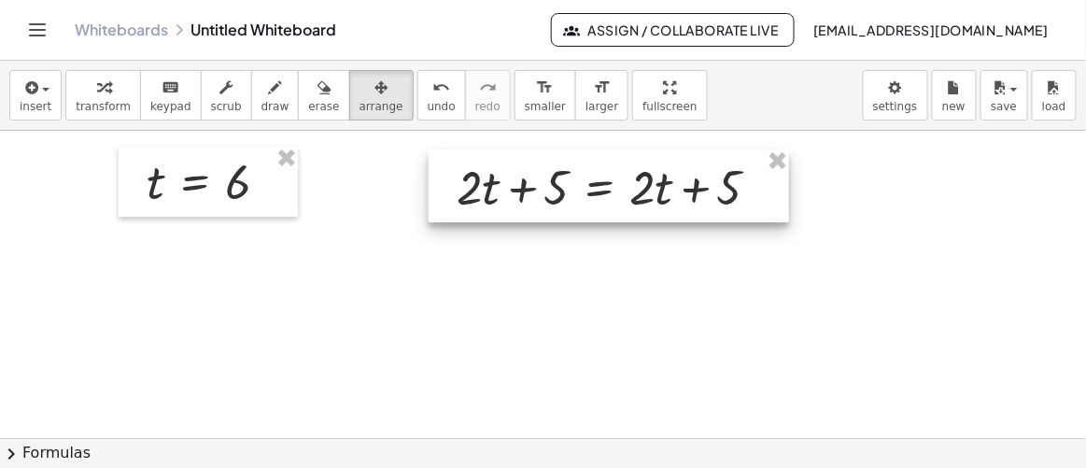
drag, startPoint x: 348, startPoint y: 287, endPoint x: 590, endPoint y: 194, distance: 258.8
click at [590, 194] on div at bounding box center [608, 185] width 360 height 73
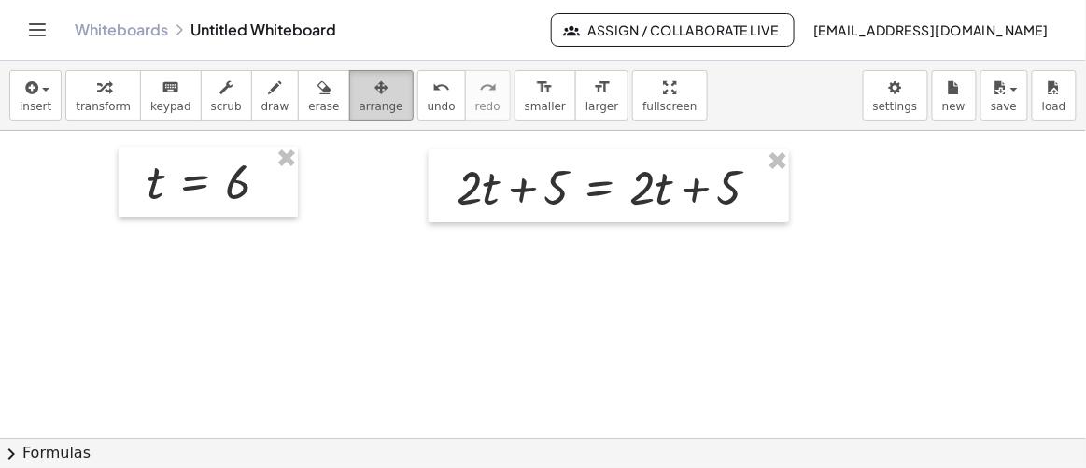
click at [349, 112] on button "arrange" at bounding box center [381, 95] width 64 height 50
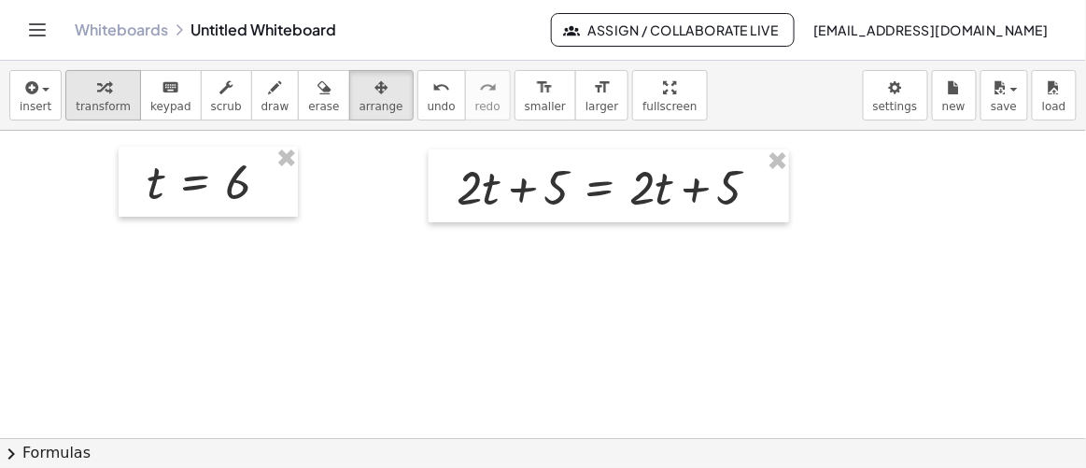
click at [110, 101] on span "transform" at bounding box center [103, 106] width 55 height 13
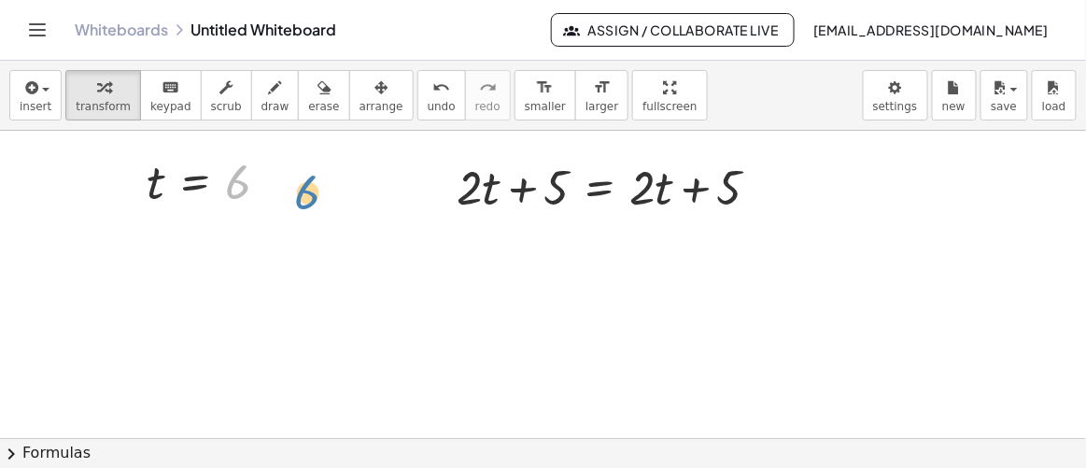
drag, startPoint x: 233, startPoint y: 186, endPoint x: 263, endPoint y: 189, distance: 30.0
click at [263, 189] on div at bounding box center [215, 182] width 156 height 62
click at [476, 192] on div at bounding box center [615, 185] width 337 height 63
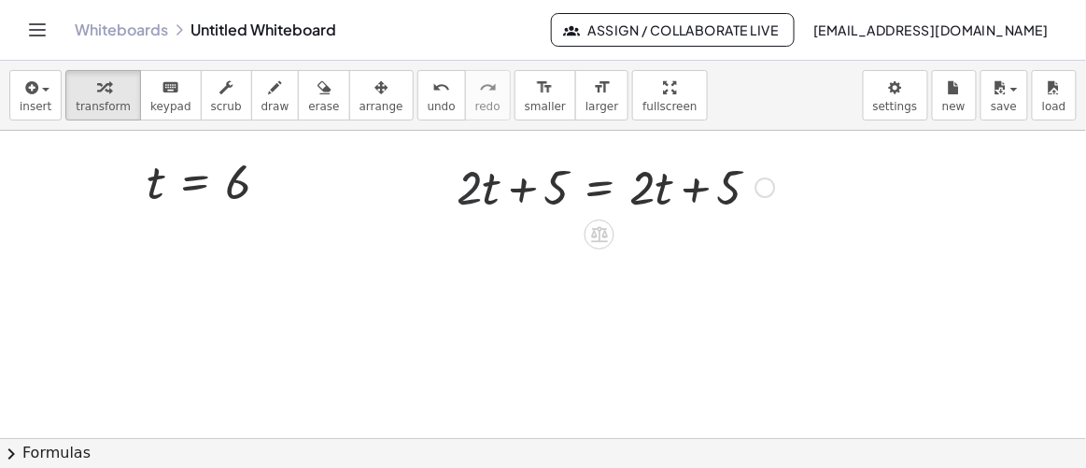
click at [476, 192] on div at bounding box center [615, 185] width 337 height 63
click at [613, 171] on div at bounding box center [615, 185] width 337 height 63
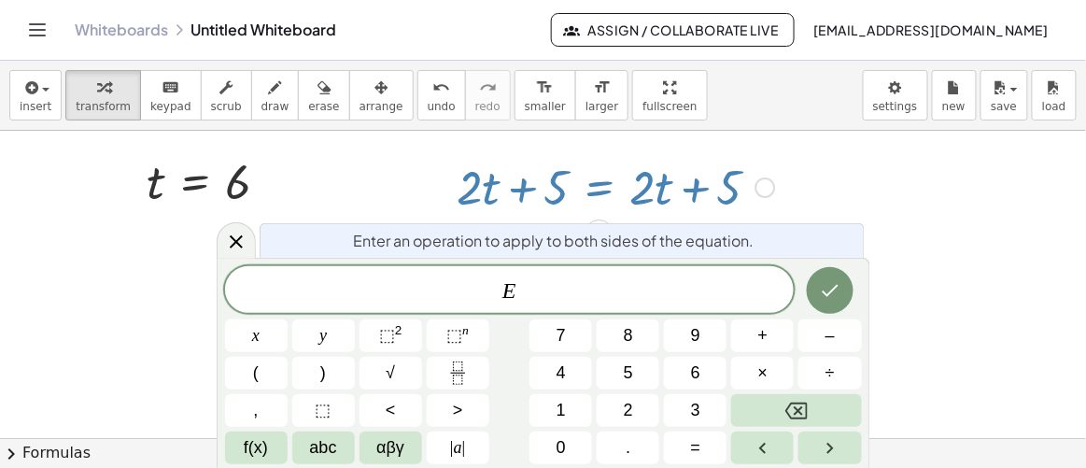
drag, startPoint x: 613, startPoint y: 171, endPoint x: 529, endPoint y: 295, distance: 149.9
click at [529, 295] on body "Graspable Math Activities Get Started Activity Bank Assigned Work Classes White…" at bounding box center [543, 234] width 1086 height 468
click at [635, 190] on div at bounding box center [615, 185] width 337 height 63
click at [158, 101] on span "keypad" at bounding box center [170, 106] width 41 height 13
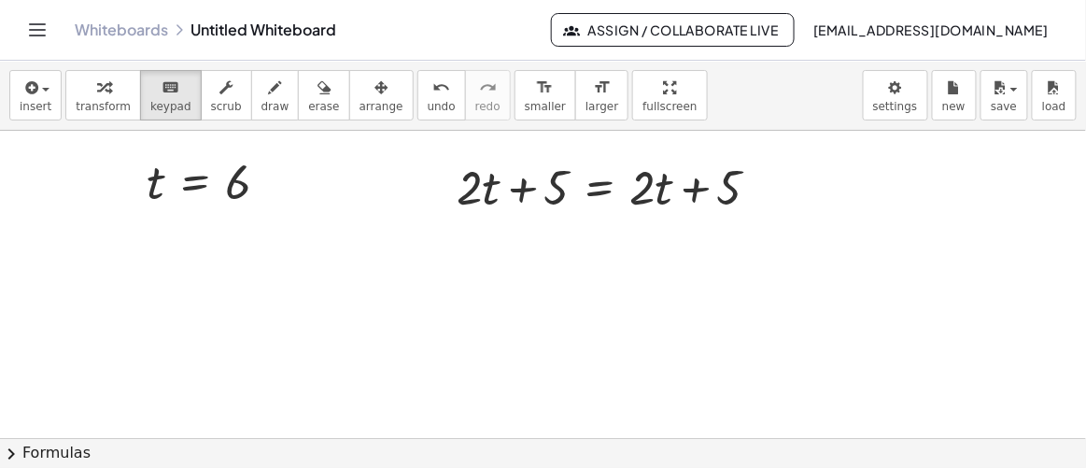
drag, startPoint x: 242, startPoint y: 193, endPoint x: 356, endPoint y: 200, distance: 114.1
click at [153, 104] on span "keypad" at bounding box center [170, 106] width 41 height 13
click at [569, 204] on div at bounding box center [534, 188] width 69 height 52
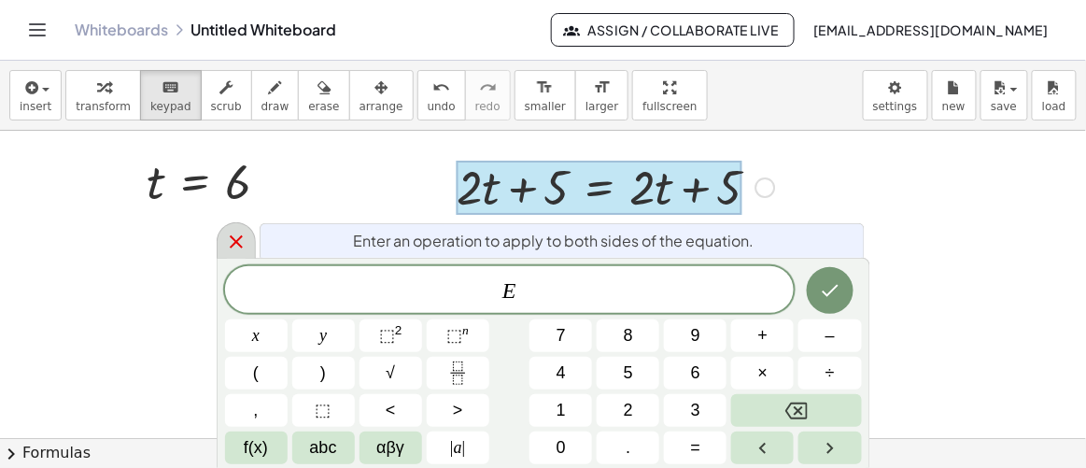
click at [238, 231] on icon at bounding box center [236, 242] width 22 height 22
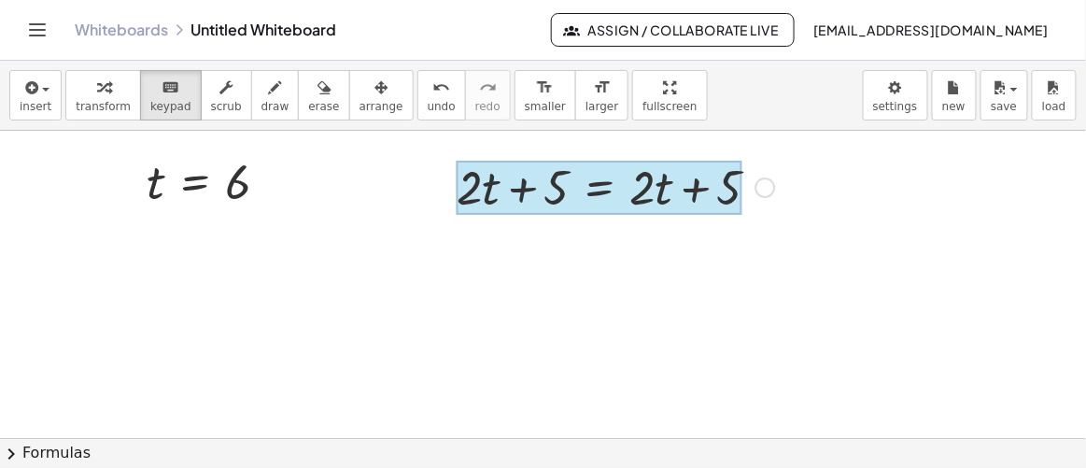
drag, startPoint x: 238, startPoint y: 230, endPoint x: 594, endPoint y: 181, distance: 359.0
click at [594, 181] on div "+ · 2 · t + 5 = + · 2 · t + 5 t = 6" at bounding box center [543, 438] width 1086 height 615
click at [594, 181] on div at bounding box center [599, 188] width 286 height 54
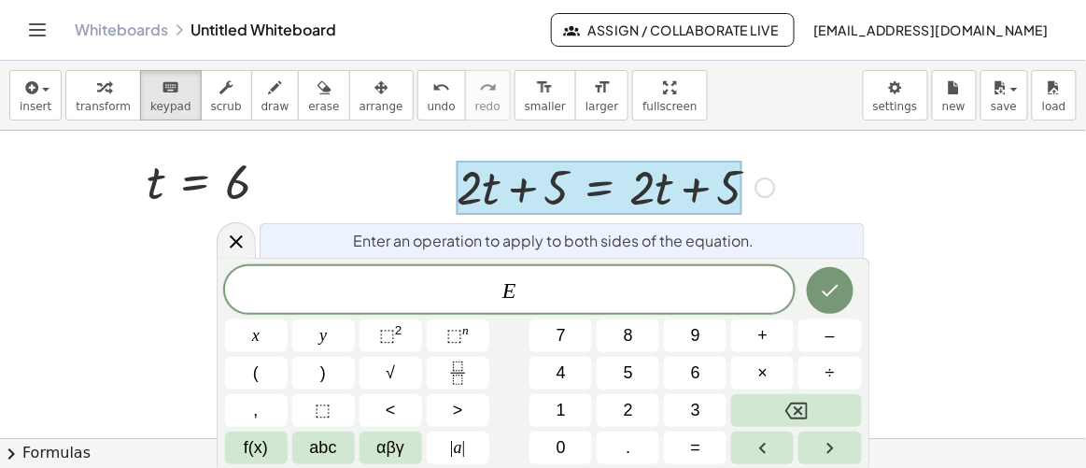
click at [597, 185] on div at bounding box center [599, 188] width 286 height 54
click at [655, 189] on div at bounding box center [599, 188] width 286 height 54
click at [235, 253] on icon at bounding box center [236, 242] width 22 height 22
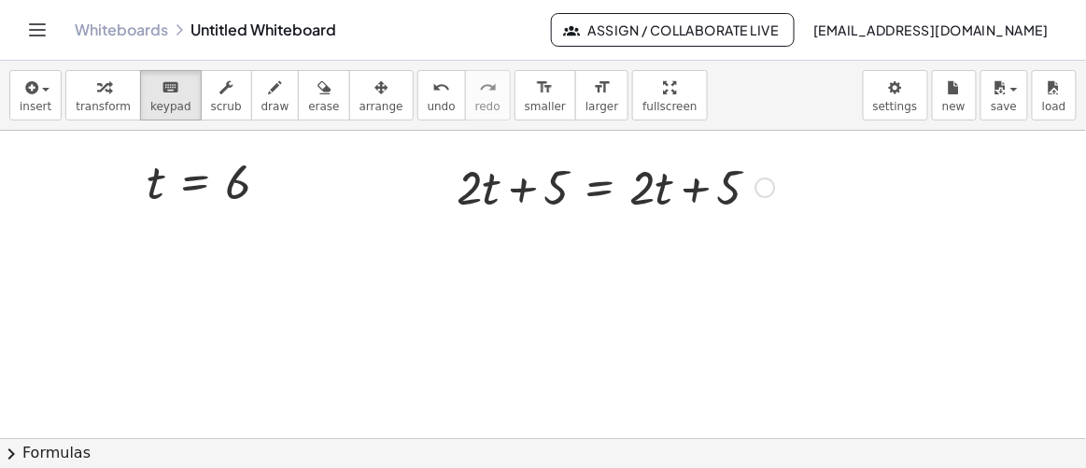
drag, startPoint x: 227, startPoint y: 186, endPoint x: 409, endPoint y: 181, distance: 182.1
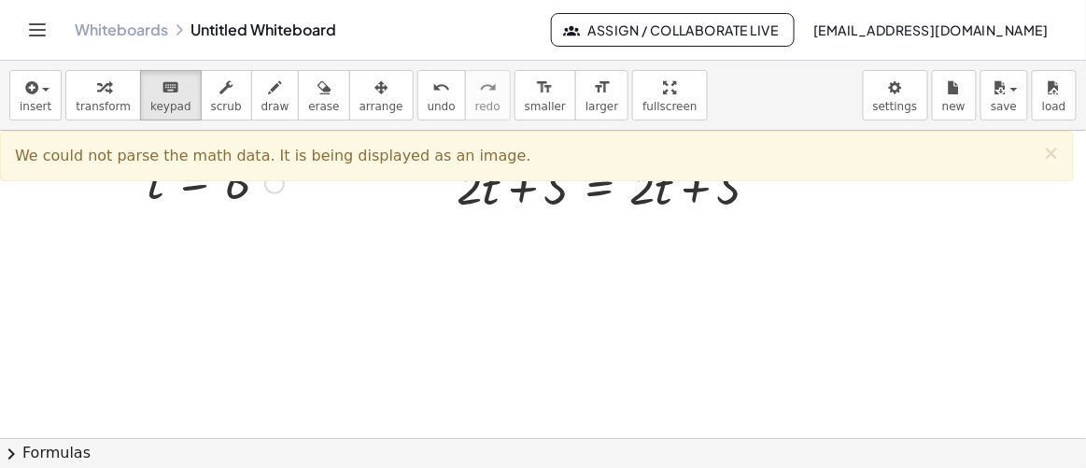
click at [152, 205] on div at bounding box center [215, 182] width 156 height 62
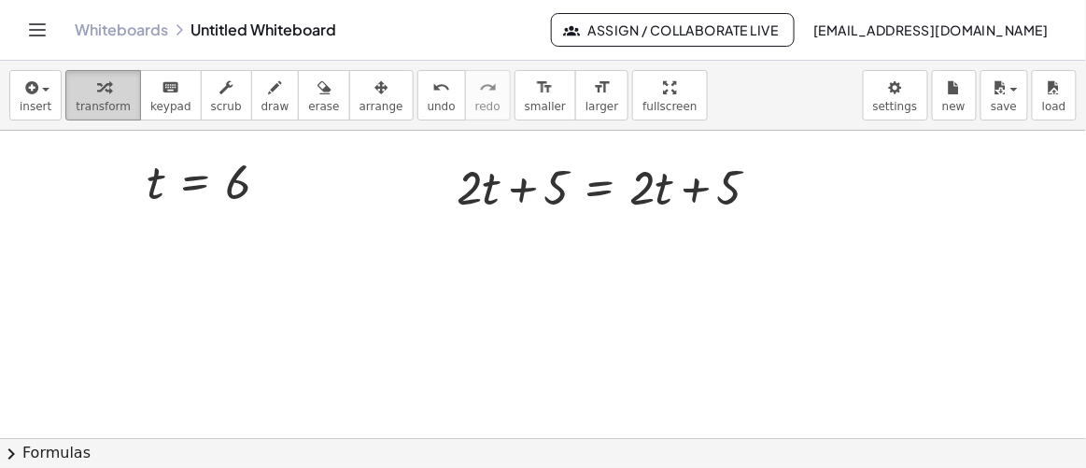
click at [90, 103] on span "transform" at bounding box center [103, 106] width 55 height 13
drag, startPoint x: 154, startPoint y: 176, endPoint x: 185, endPoint y: 176, distance: 30.8
click at [185, 176] on div at bounding box center [215, 182] width 156 height 62
drag, startPoint x: 232, startPoint y: 183, endPoint x: 343, endPoint y: 174, distance: 110.5
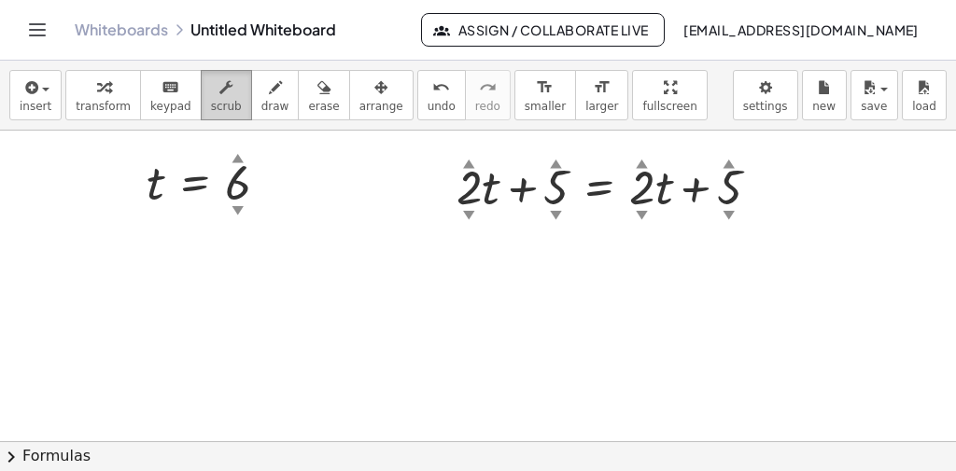
click at [211, 103] on span "scrub" at bounding box center [226, 106] width 31 height 13
click at [240, 160] on div "▲" at bounding box center [238, 157] width 12 height 17
drag, startPoint x: 240, startPoint y: 160, endPoint x: 241, endPoint y: 198, distance: 38.3
click at [195, 184] on div "t = 2 ▲ ▼" at bounding box center [195, 184] width 0 height 0
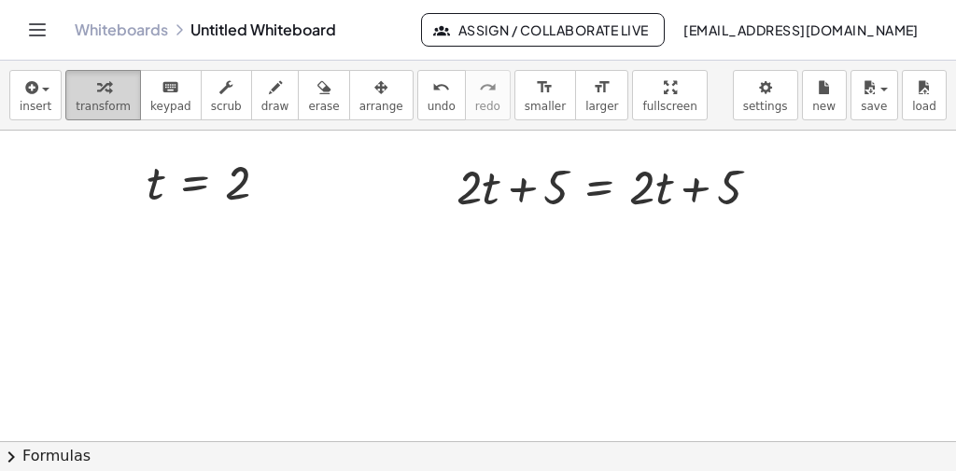
click at [97, 94] on icon "button" at bounding box center [103, 88] width 13 height 22
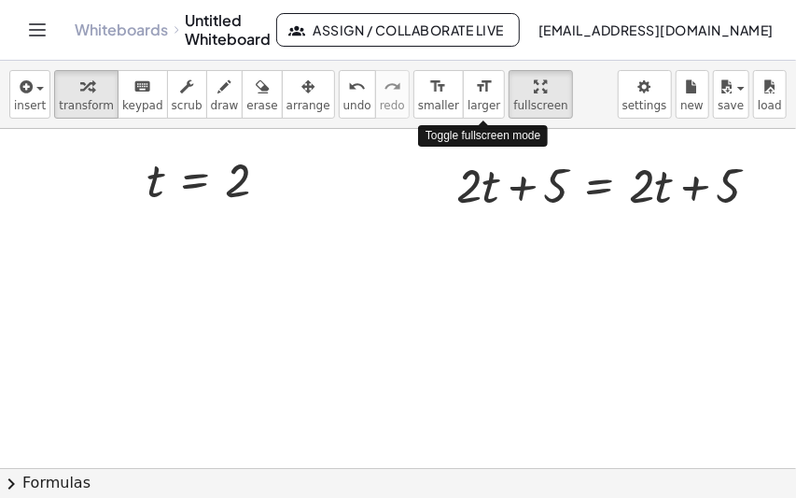
drag, startPoint x: 489, startPoint y: 90, endPoint x: 489, endPoint y: 165, distance: 75.6
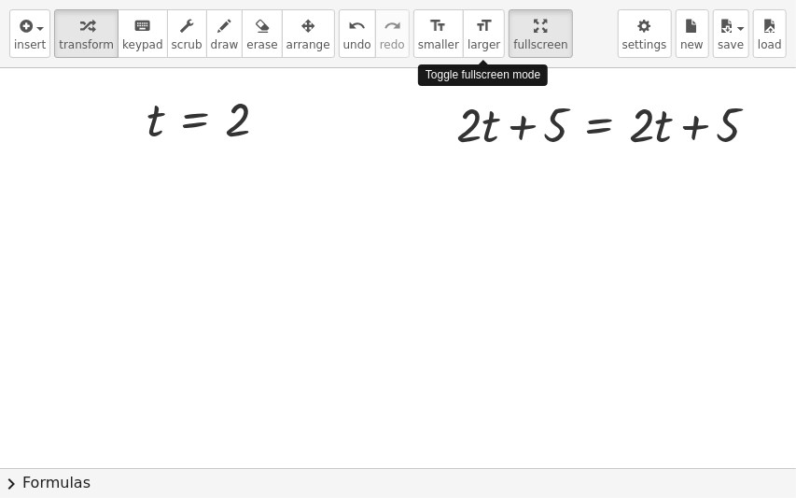
click at [489, 165] on div "insert select one: Math Expression Function Text Youtube Video Graphing Geometr…" at bounding box center [398, 249] width 796 height 498
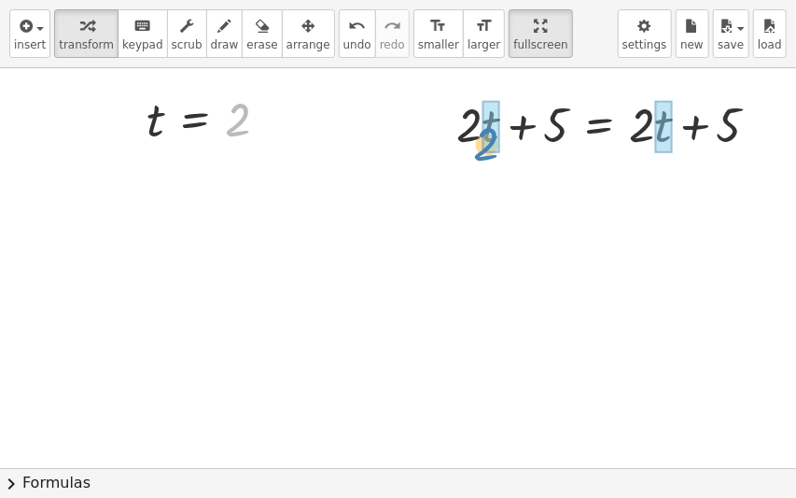
drag, startPoint x: 233, startPoint y: 108, endPoint x: 482, endPoint y: 132, distance: 249.4
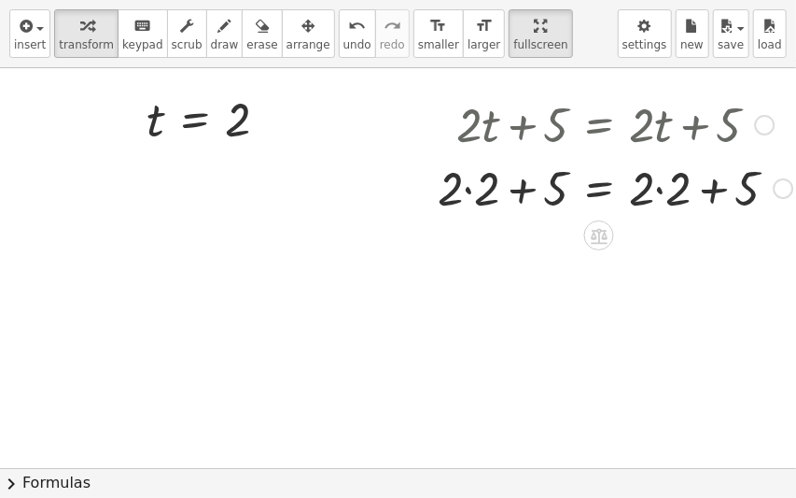
click at [470, 190] on div at bounding box center [614, 186] width 373 height 63
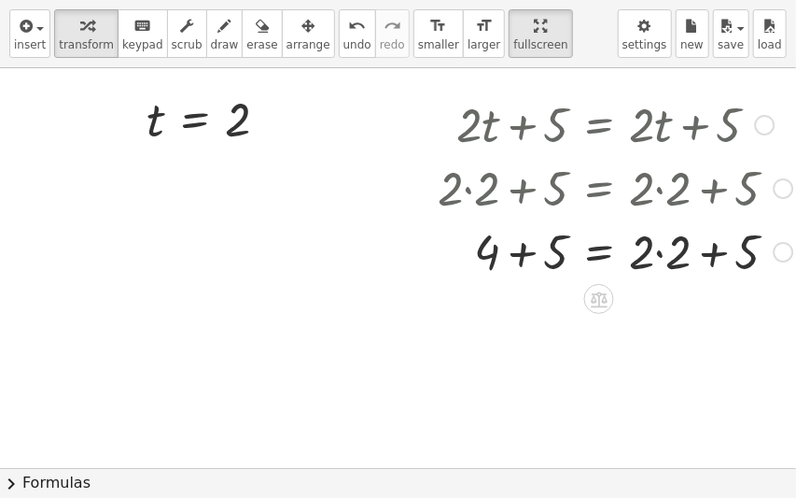
click at [659, 254] on div at bounding box center [614, 249] width 373 height 63
click at [675, 255] on div at bounding box center [614, 249] width 373 height 63
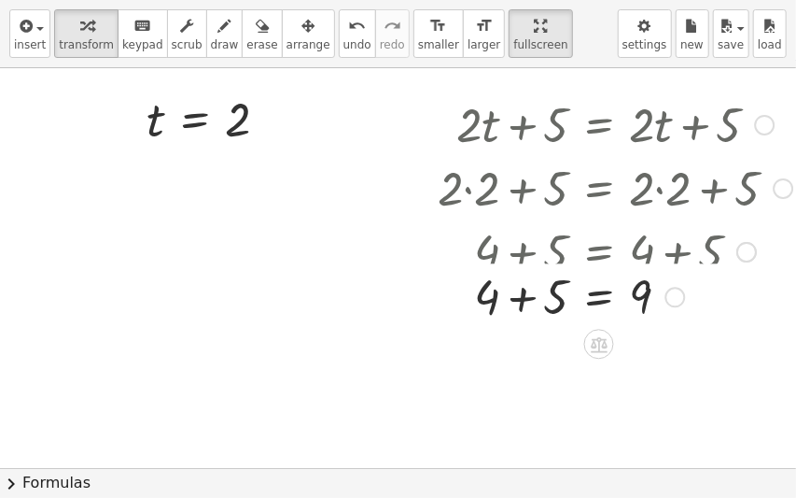
click at [535, 258] on div at bounding box center [650, 249] width 445 height 63
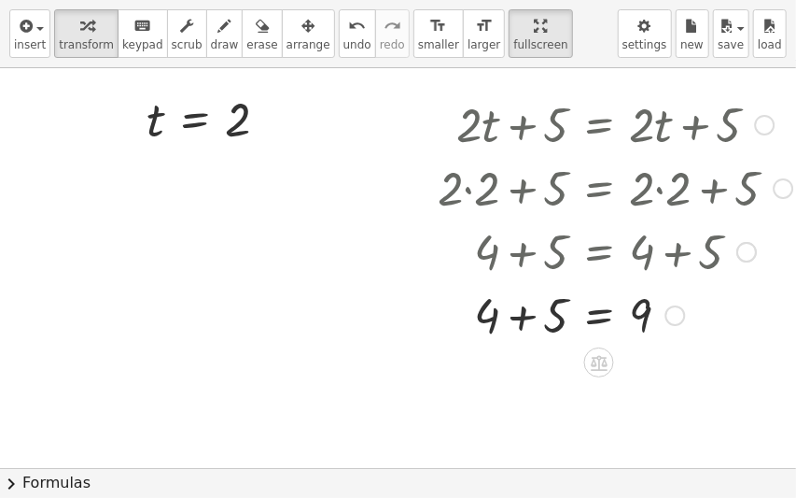
click at [528, 316] on div at bounding box center [614, 313] width 373 height 63
click at [348, 31] on icon "undo" at bounding box center [357, 26] width 18 height 22
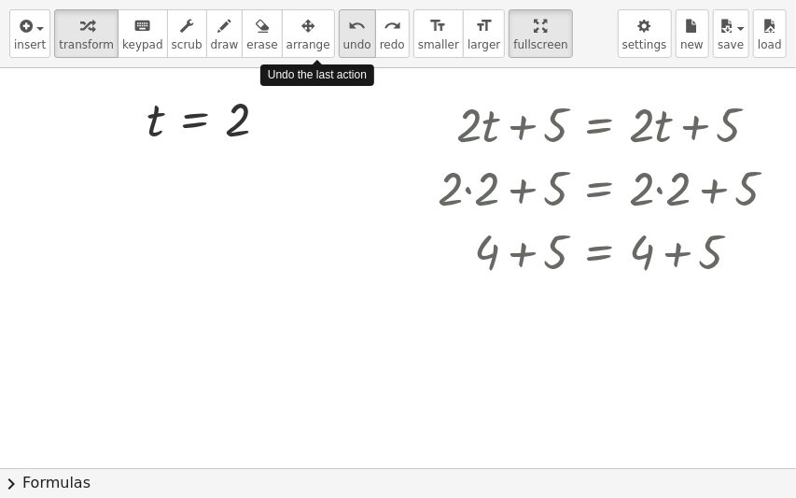
click at [348, 31] on icon "undo" at bounding box center [357, 26] width 18 height 22
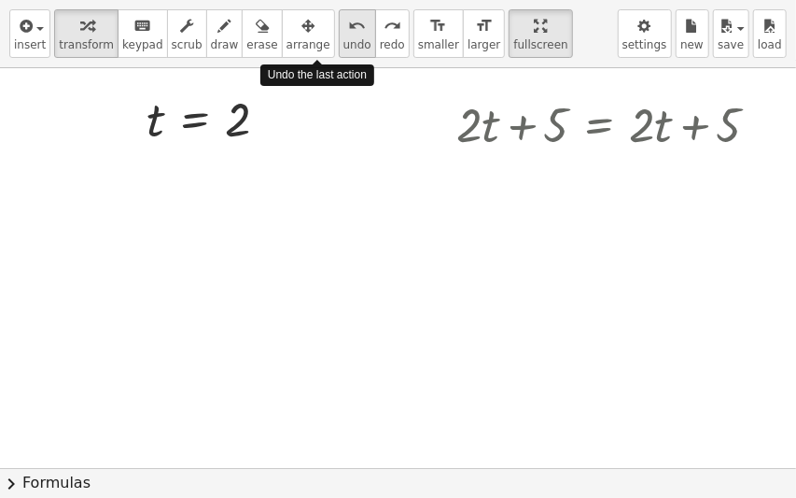
click at [348, 31] on icon "undo" at bounding box center [357, 26] width 18 height 22
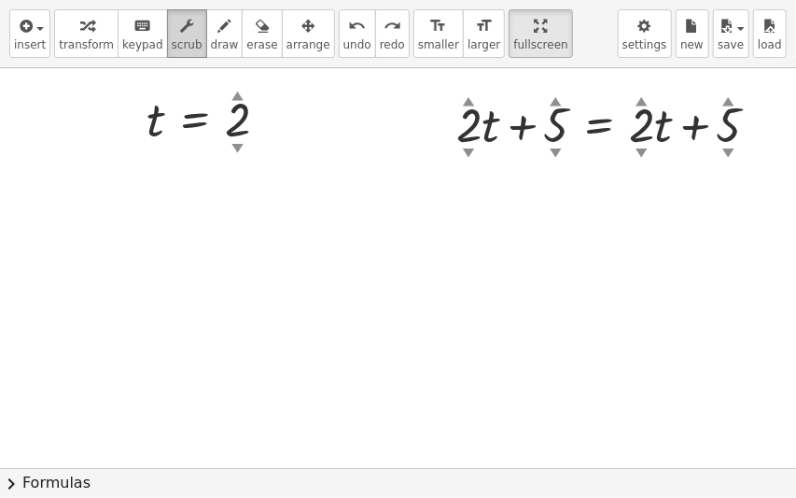
click at [180, 30] on icon "button" at bounding box center [186, 26] width 13 height 22
click at [245, 95] on div at bounding box center [215, 120] width 156 height 62
drag, startPoint x: 239, startPoint y: 96, endPoint x: 246, endPoint y: 0, distance: 96.4
click at [246, 0] on div "insert select one: Math Expression Function Text Youtube Video Graphing Geometr…" at bounding box center [398, 249] width 796 height 498
drag, startPoint x: 250, startPoint y: 97, endPoint x: 251, endPoint y: 0, distance: 97.1
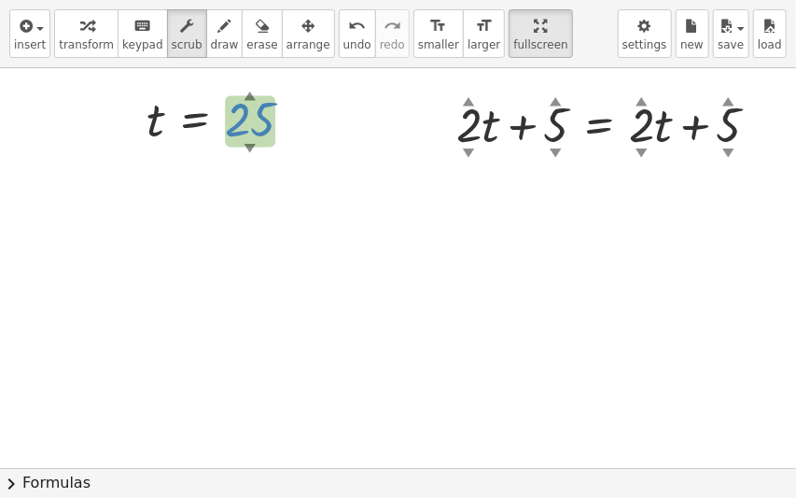
click at [251, 0] on div "insert select one: Math Expression Function Text Youtube Video Graphing Geometr…" at bounding box center [398, 249] width 796 height 498
drag, startPoint x: 256, startPoint y: 127, endPoint x: 246, endPoint y: 0, distance: 127.3
click at [246, 0] on div "insert select one: Math Expression Function Text Youtube Video Graphing Geometr…" at bounding box center [398, 249] width 796 height 498
drag, startPoint x: 250, startPoint y: 432, endPoint x: 251, endPoint y: 166, distance: 266.1
click at [251, 166] on div at bounding box center [406, 467] width 812 height 799
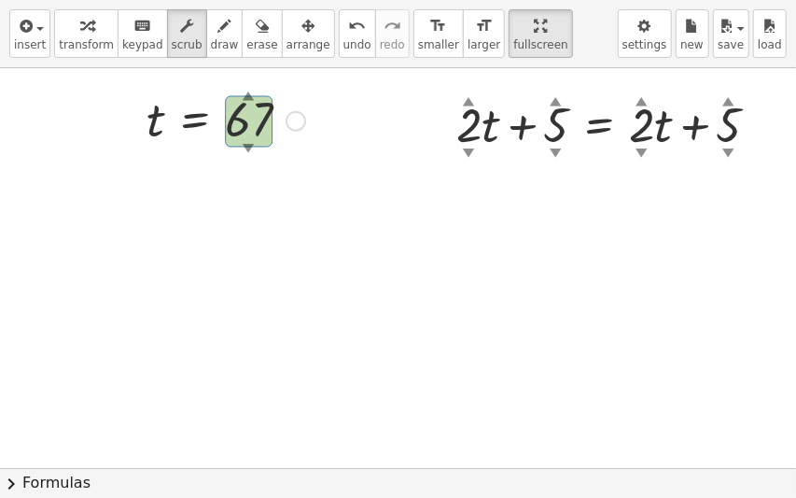
click at [253, 129] on div at bounding box center [225, 120] width 177 height 62
click at [252, 95] on div "▲" at bounding box center [249, 95] width 12 height 17
click at [258, 119] on div at bounding box center [225, 120] width 177 height 62
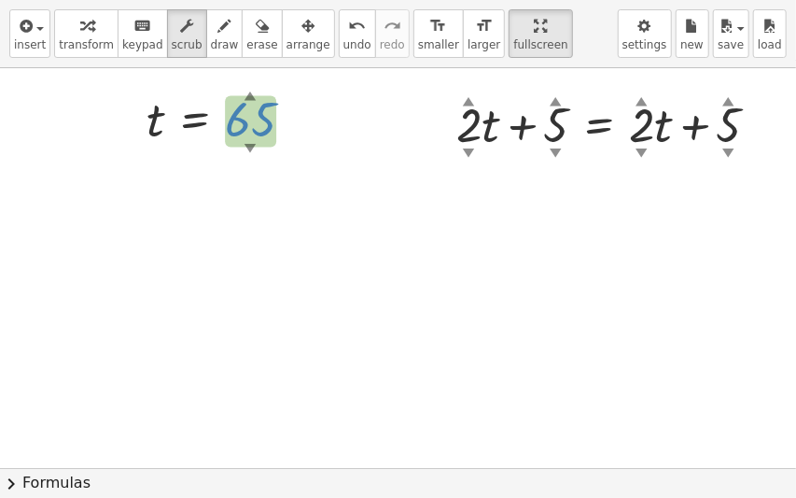
drag, startPoint x: 252, startPoint y: 123, endPoint x: 299, endPoint y: 151, distance: 54.4
click at [299, 151] on div "t = 65 ▲ ▼" at bounding box center [219, 119] width 201 height 71
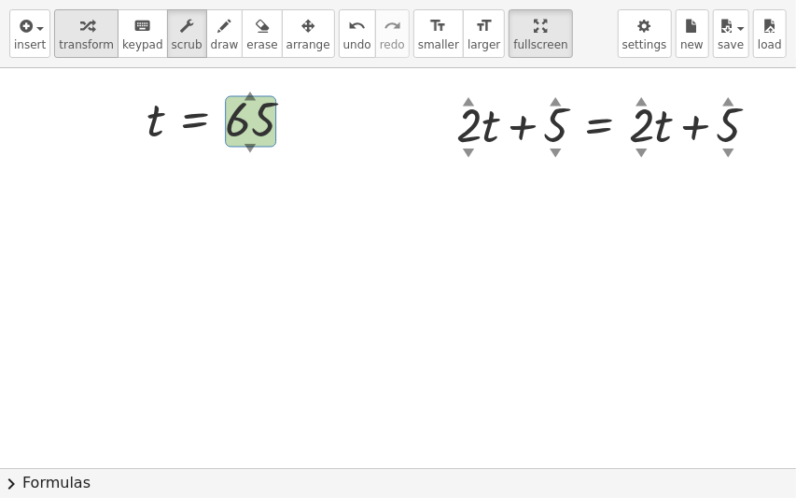
click at [77, 41] on span "transform" at bounding box center [86, 44] width 55 height 13
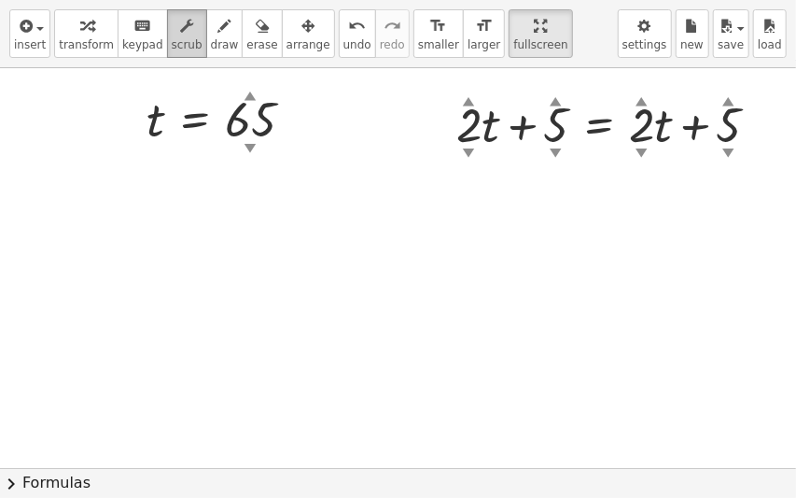
click at [174, 41] on span "scrub" at bounding box center [187, 44] width 31 height 13
click at [249, 93] on div "▲" at bounding box center [251, 95] width 12 height 17
drag, startPoint x: 250, startPoint y: 119, endPoint x: 250, endPoint y: 93, distance: 25.2
click at [195, 121] on div "t = 67 ▲ ▼" at bounding box center [195, 121] width 0 height 0
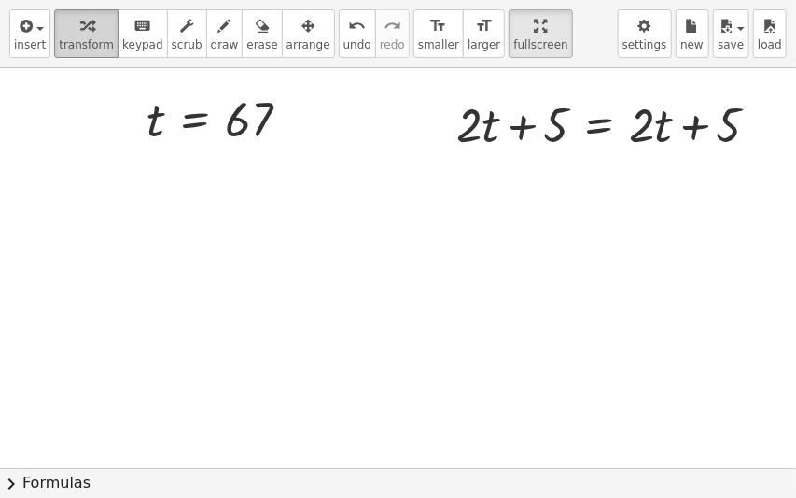
click at [80, 44] on span "transform" at bounding box center [86, 44] width 55 height 13
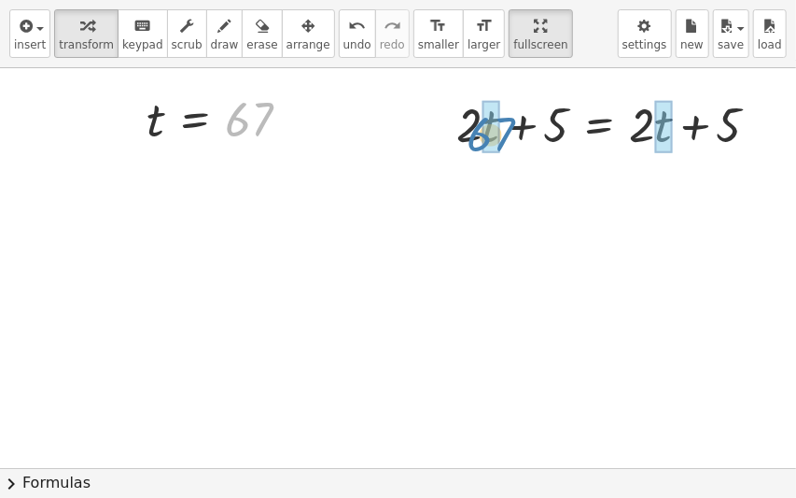
drag, startPoint x: 268, startPoint y: 121, endPoint x: 504, endPoint y: 133, distance: 236.4
click at [504, 133] on div "+ · 2 · t + 5 = + · 2 · t + 5 67 t = 67" at bounding box center [406, 467] width 812 height 799
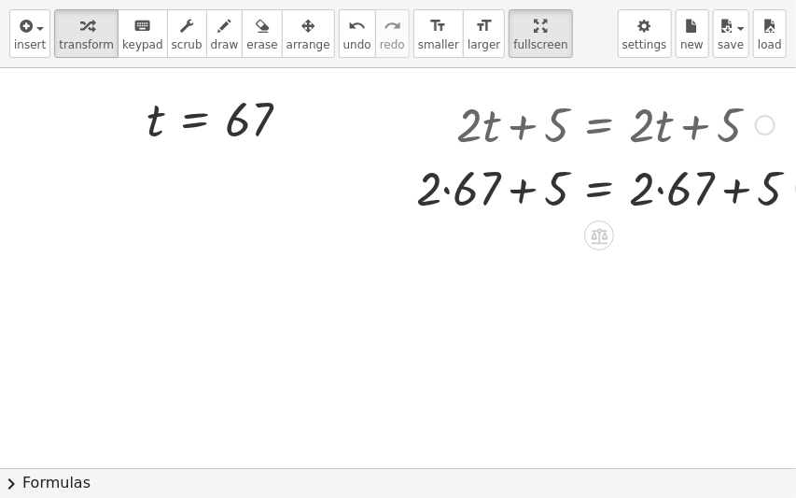
click at [454, 181] on div at bounding box center [615, 186] width 417 height 63
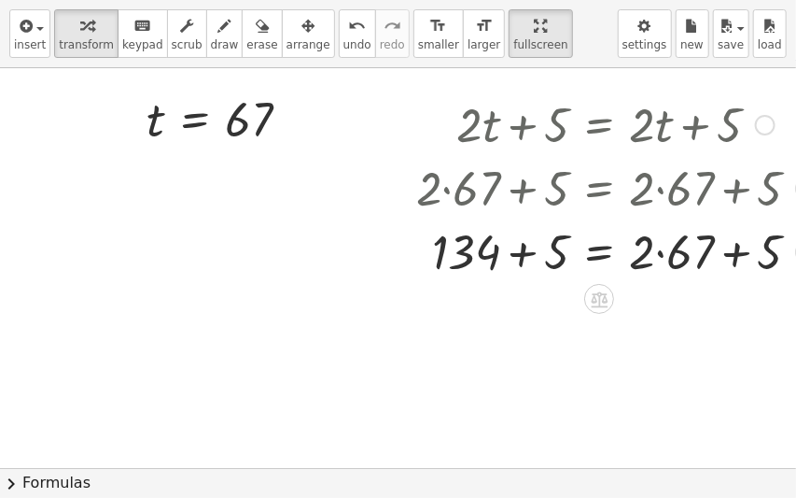
click at [663, 276] on div at bounding box center [615, 249] width 417 height 63
click at [527, 265] on div at bounding box center [615, 249] width 417 height 63
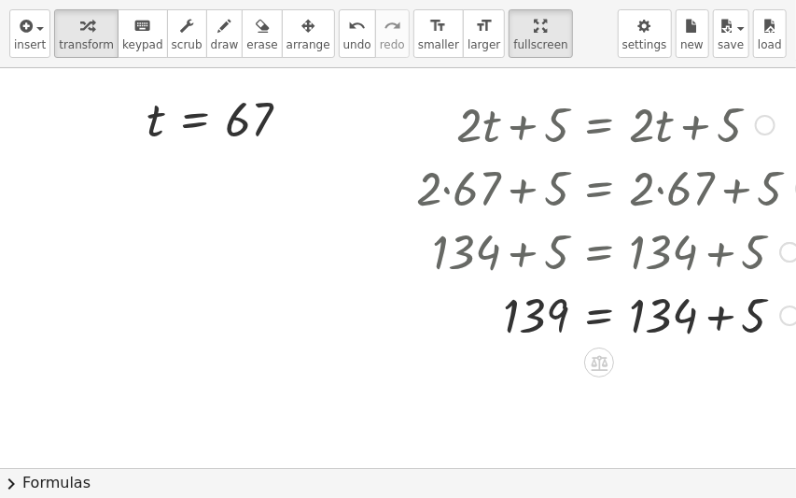
click at [719, 316] on div at bounding box center [615, 313] width 417 height 63
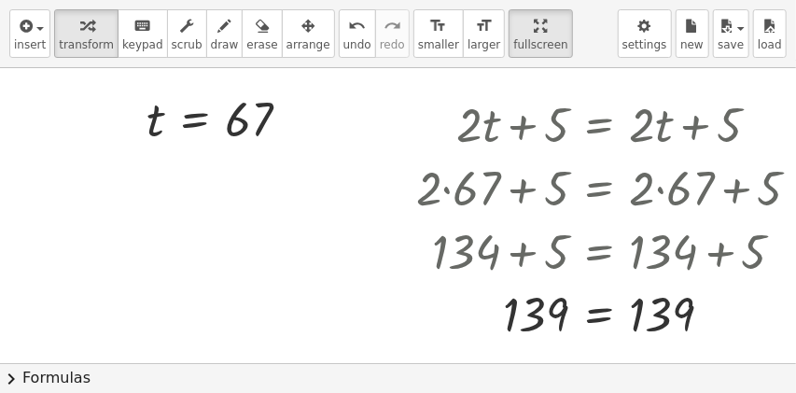
drag, startPoint x: 501, startPoint y: 22, endPoint x: 501, endPoint y: -52, distance: 74.7
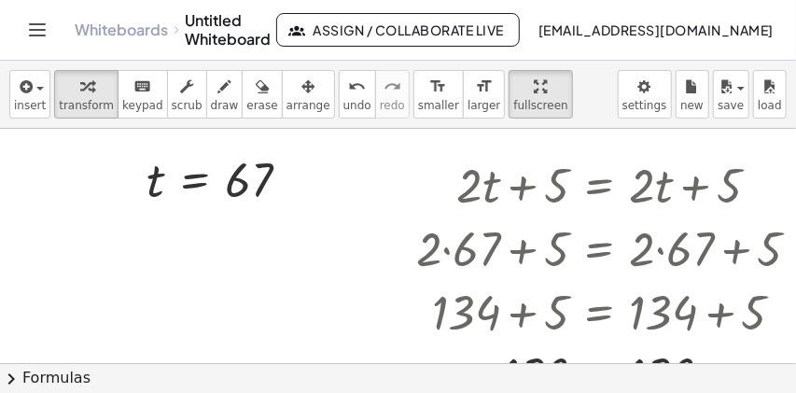
click at [501, 0] on html "Graspable Math Activities Get Started Activity Bank Assigned Work Classes White…" at bounding box center [398, 196] width 796 height 393
